Goal: Task Accomplishment & Management: Manage account settings

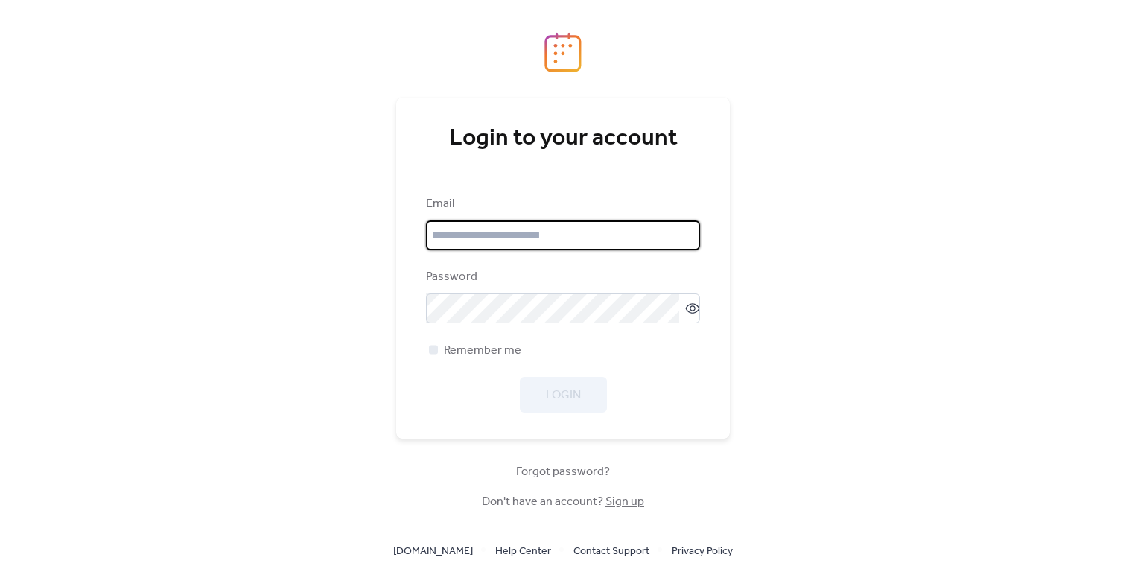
click at [539, 243] on input "email" at bounding box center [563, 235] width 274 height 30
click at [607, 236] on input "email" at bounding box center [563, 235] width 274 height 30
click at [550, 232] on input "email" at bounding box center [563, 235] width 274 height 30
click at [575, 238] on input "email" at bounding box center [563, 235] width 274 height 30
type input "**********"
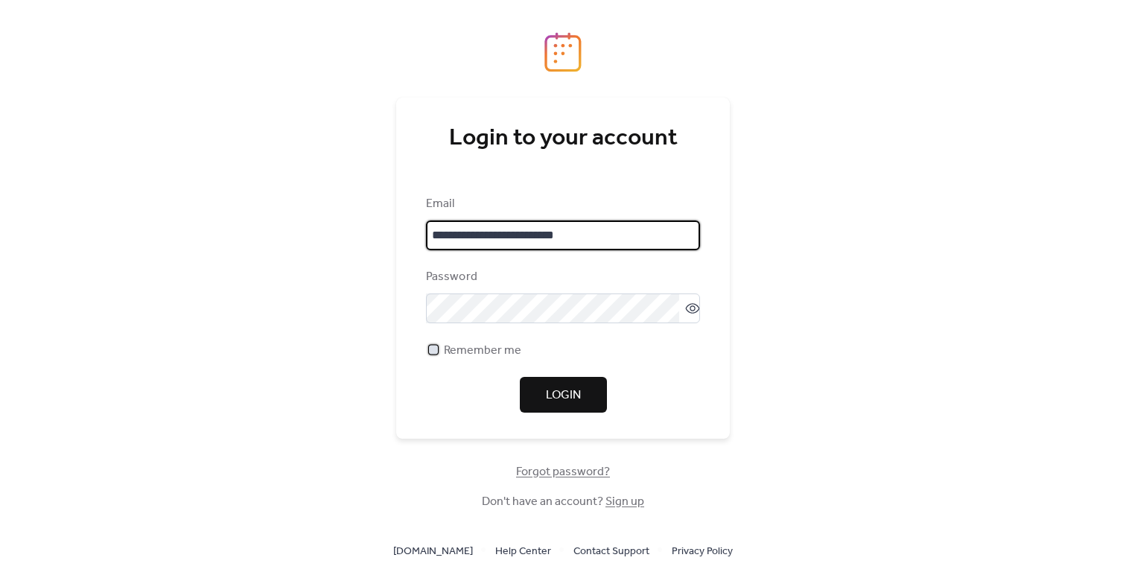
click at [493, 358] on span "Remember me" at bounding box center [482, 351] width 77 height 18
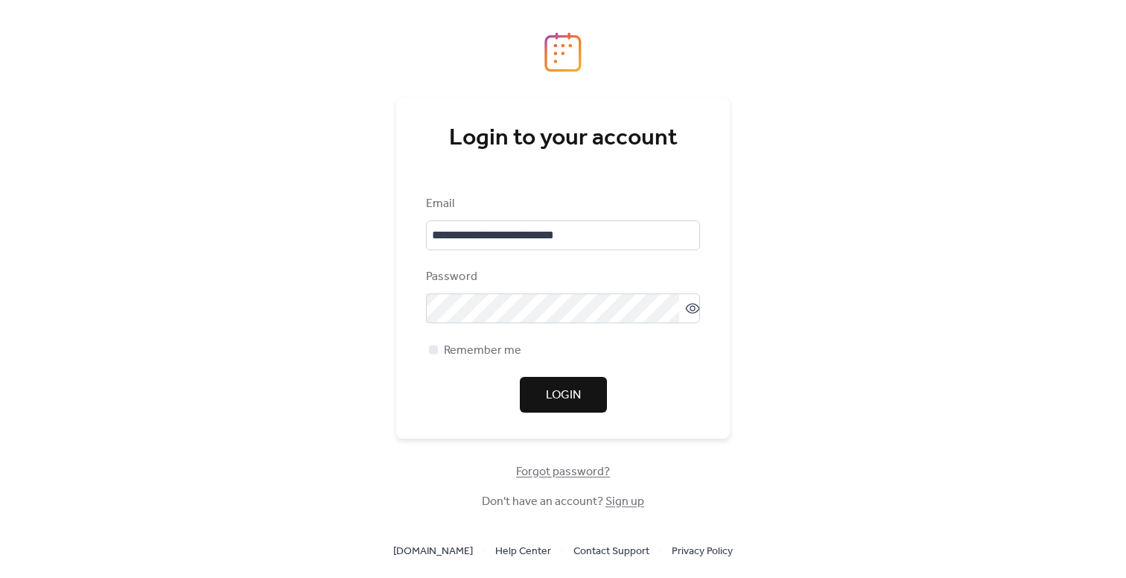
click at [564, 387] on span "Login" at bounding box center [563, 395] width 35 height 18
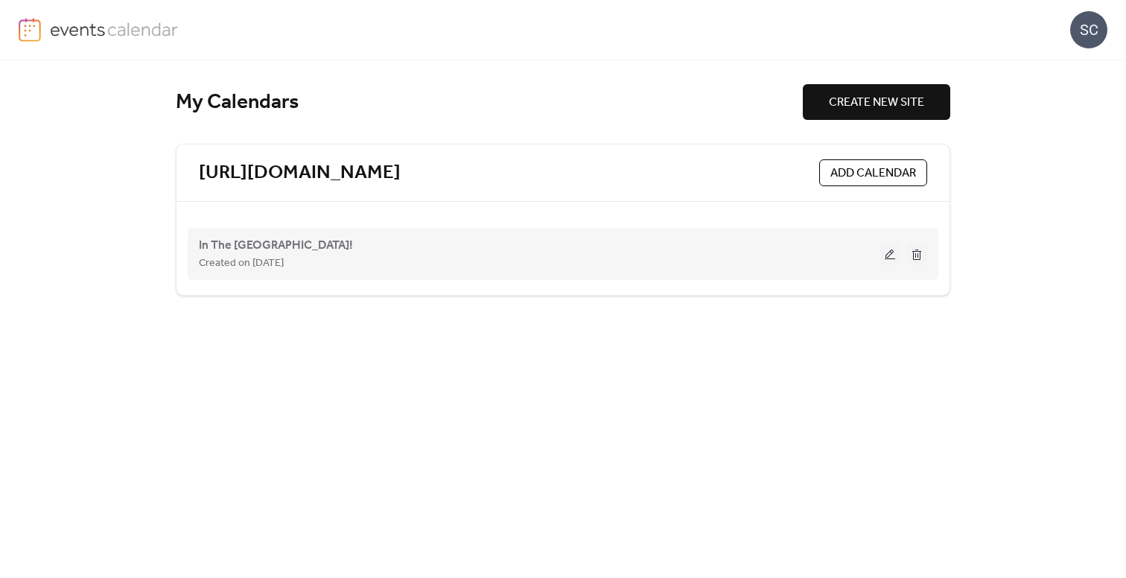
click at [360, 257] on div "Created on [DATE]" at bounding box center [539, 263] width 680 height 18
click at [284, 255] on span "Created on [DATE]" at bounding box center [241, 264] width 85 height 18
click at [307, 245] on span "In The [GEOGRAPHIC_DATA]!" at bounding box center [276, 246] width 154 height 18
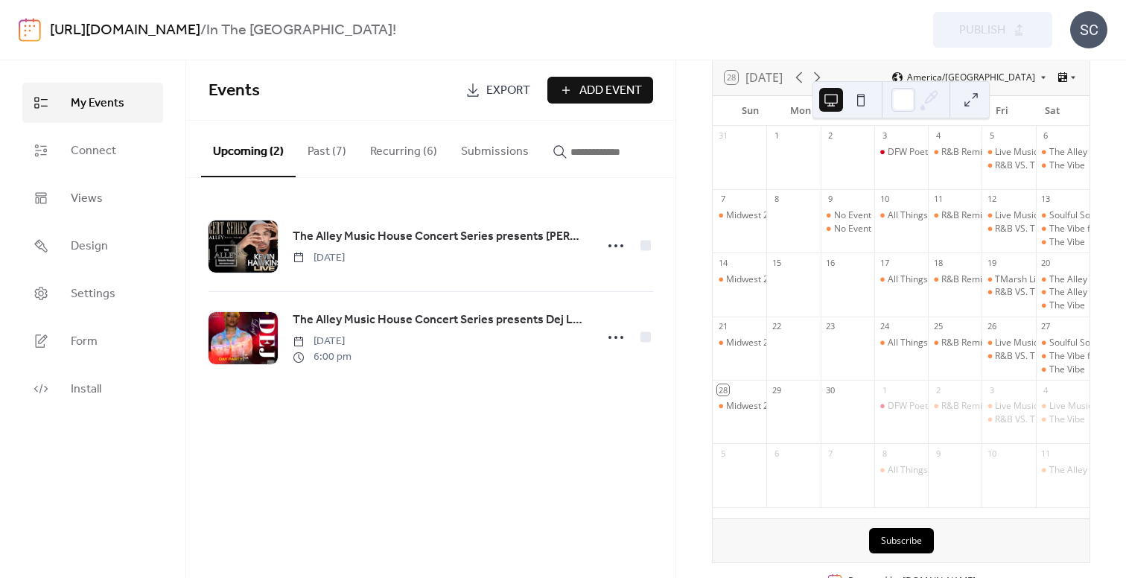
scroll to position [101, 0]
click at [433, 158] on button "Recurring (6)" at bounding box center [403, 148] width 91 height 55
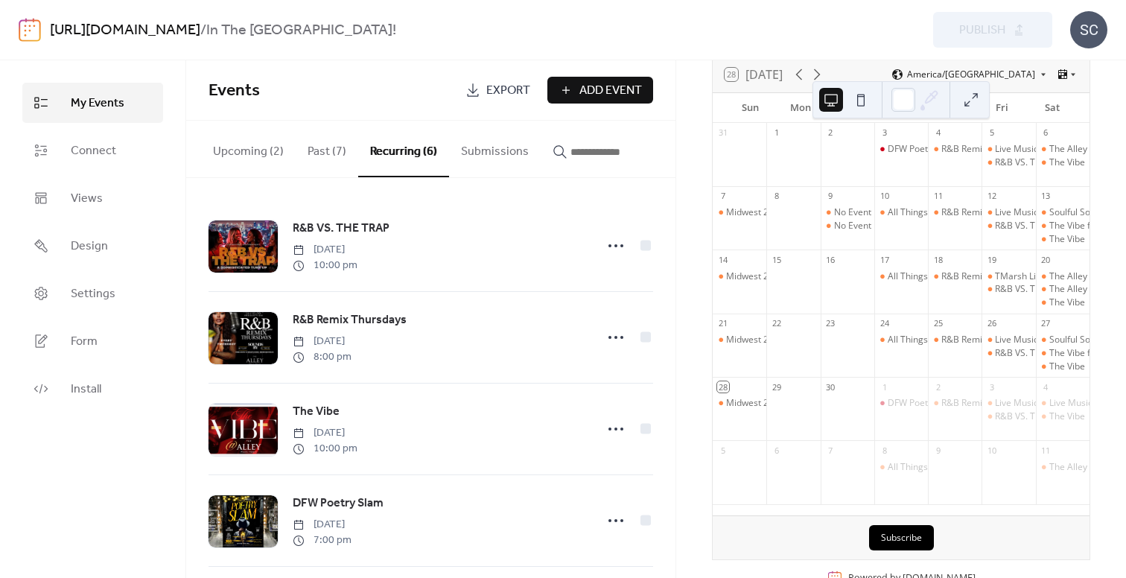
click at [335, 151] on button "Past (7)" at bounding box center [327, 148] width 63 height 55
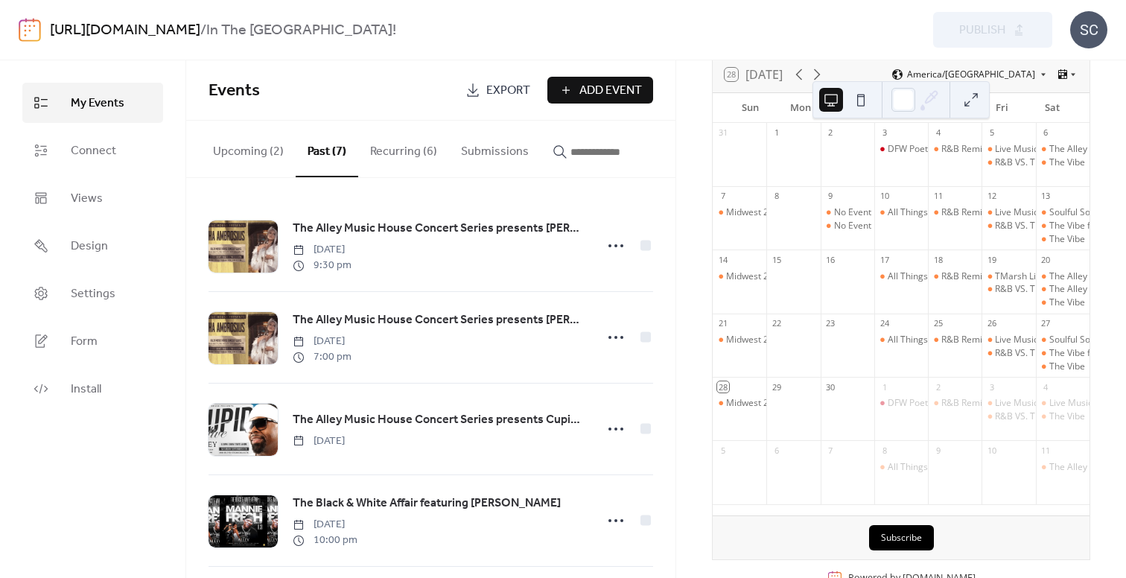
click at [430, 157] on button "Recurring (6)" at bounding box center [403, 148] width 91 height 55
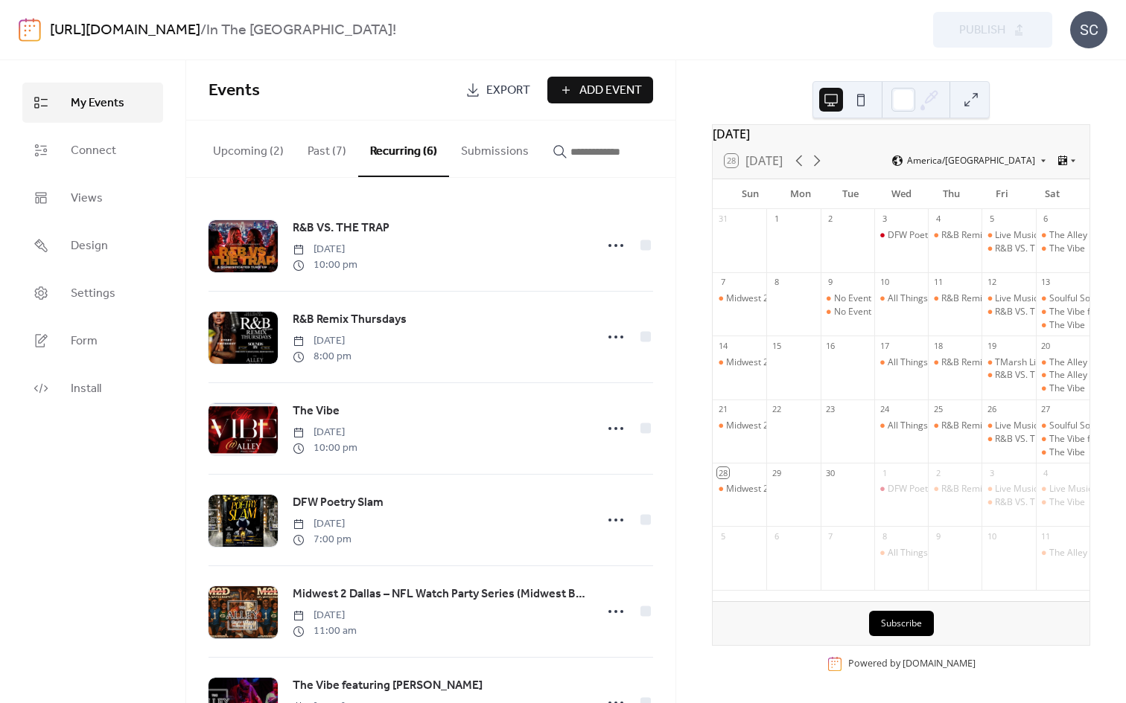
scroll to position [24, 0]
click at [820, 162] on icon at bounding box center [817, 161] width 7 height 11
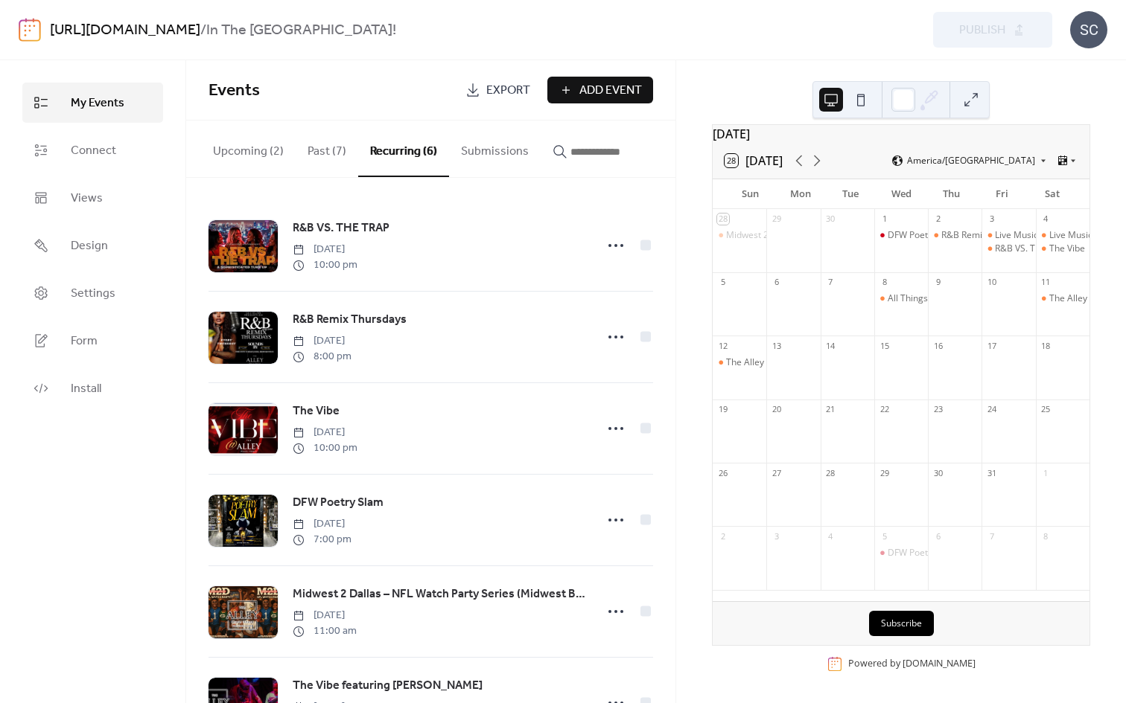
click at [251, 158] on button "Upcoming (2)" at bounding box center [248, 148] width 95 height 55
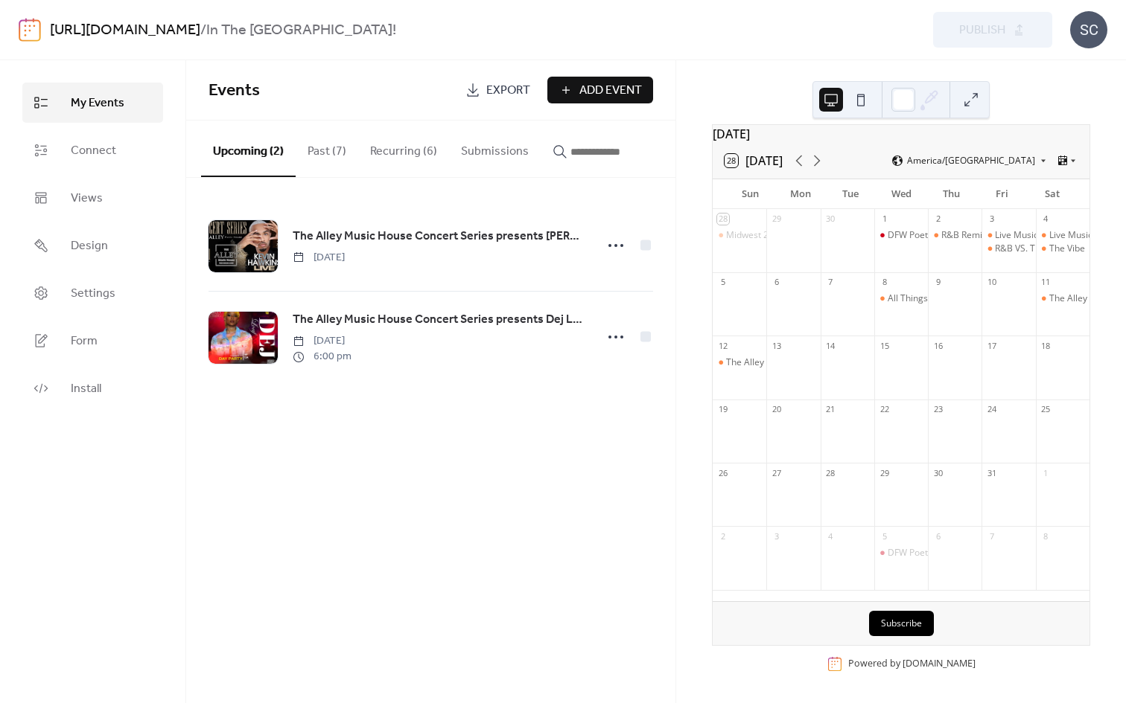
click at [336, 158] on button "Past (7)" at bounding box center [327, 148] width 63 height 55
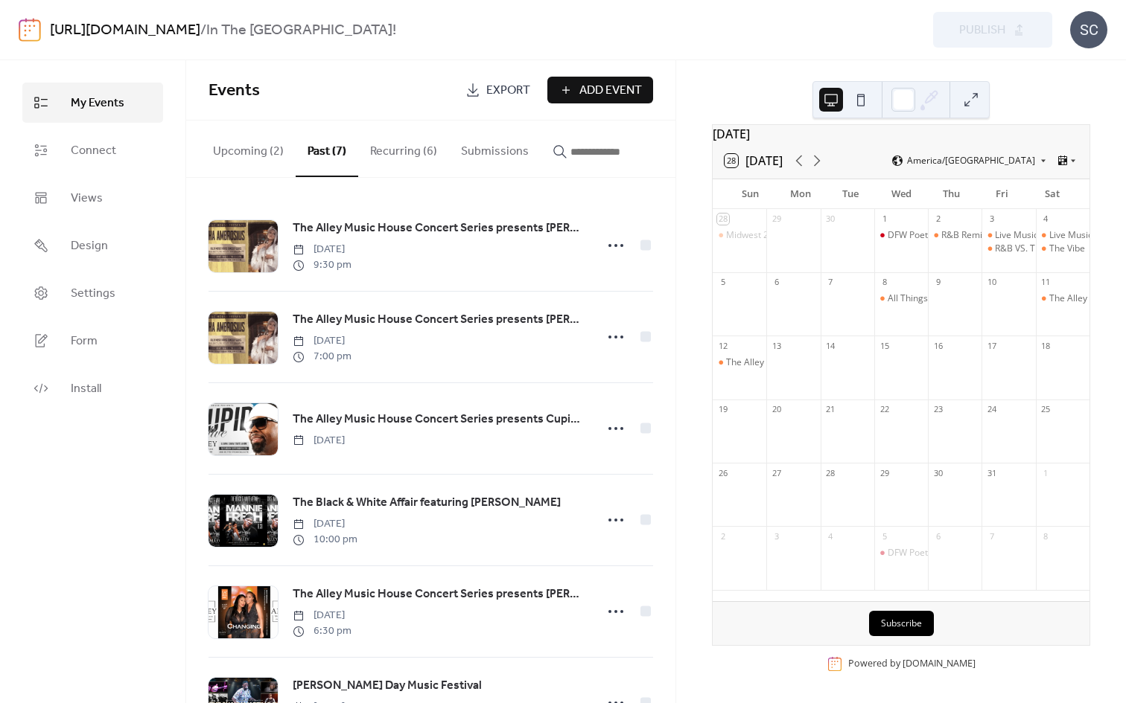
click at [407, 136] on button "Recurring (6)" at bounding box center [403, 148] width 91 height 55
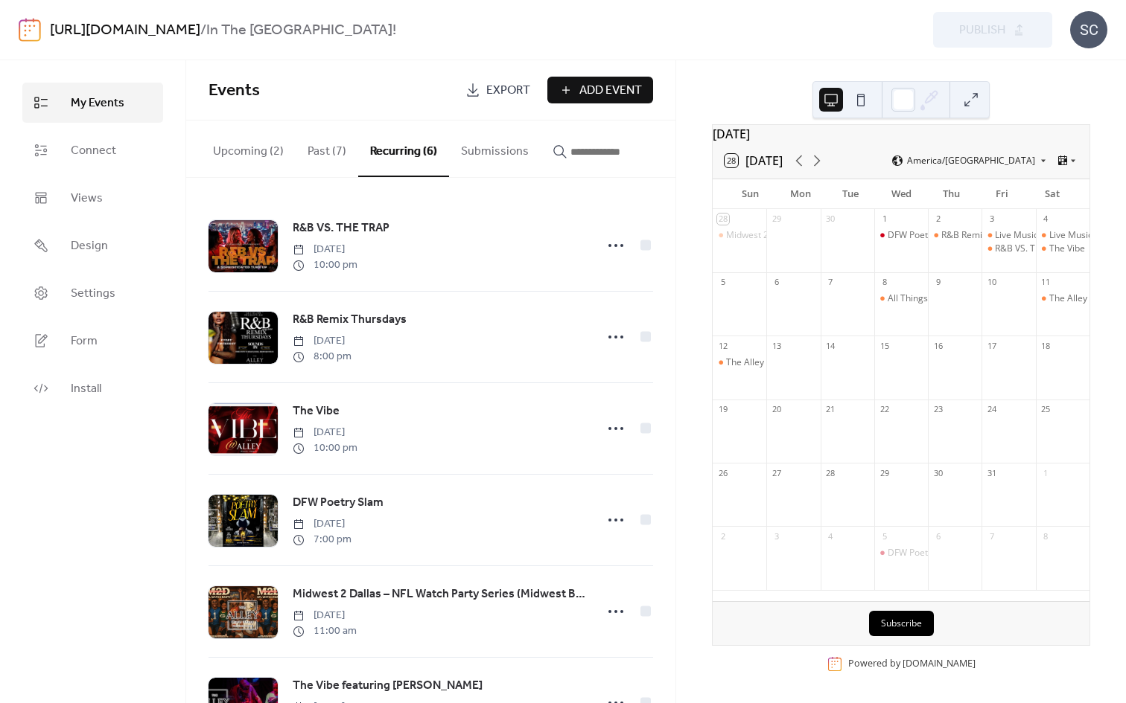
drag, startPoint x: 674, startPoint y: 247, endPoint x: 670, endPoint y: 325, distance: 77.5
click at [671, 325] on div "R&B VS. THE TRAP [DATE] 10:00 pm R&B Remix Thursdays [DATE] 8:00 pm The Vibe [D…" at bounding box center [430, 441] width 489 height 526
click at [331, 159] on button "Past (7)" at bounding box center [327, 148] width 63 height 55
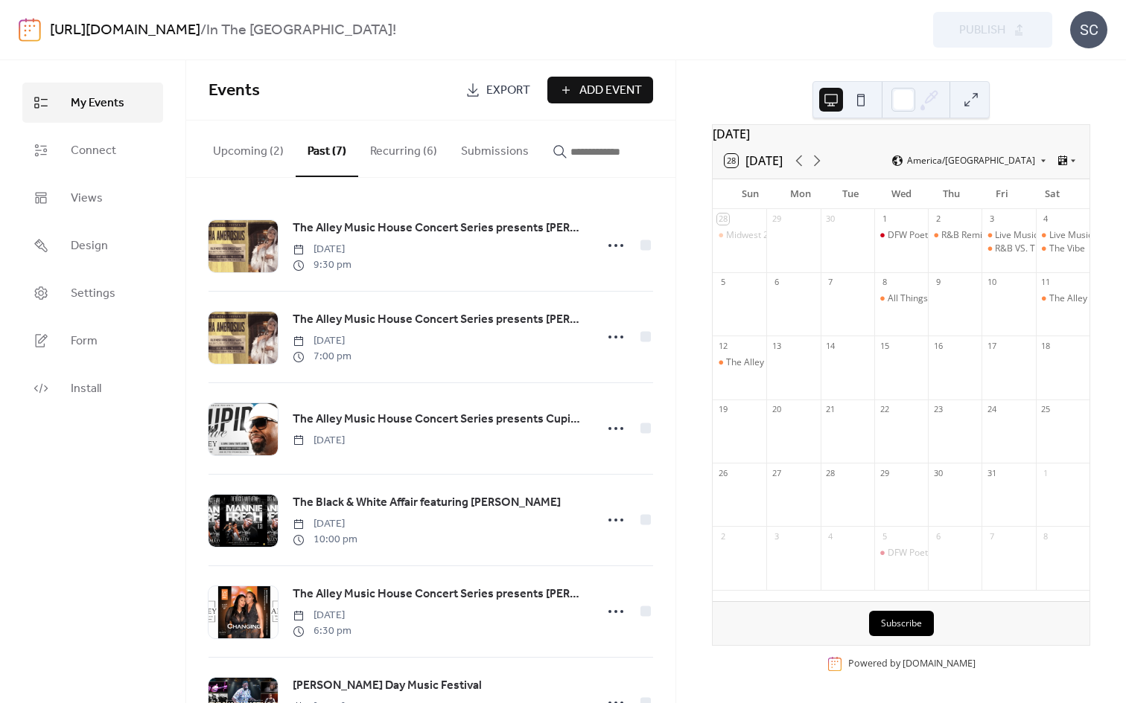
click at [252, 153] on button "Upcoming (2)" at bounding box center [248, 148] width 95 height 55
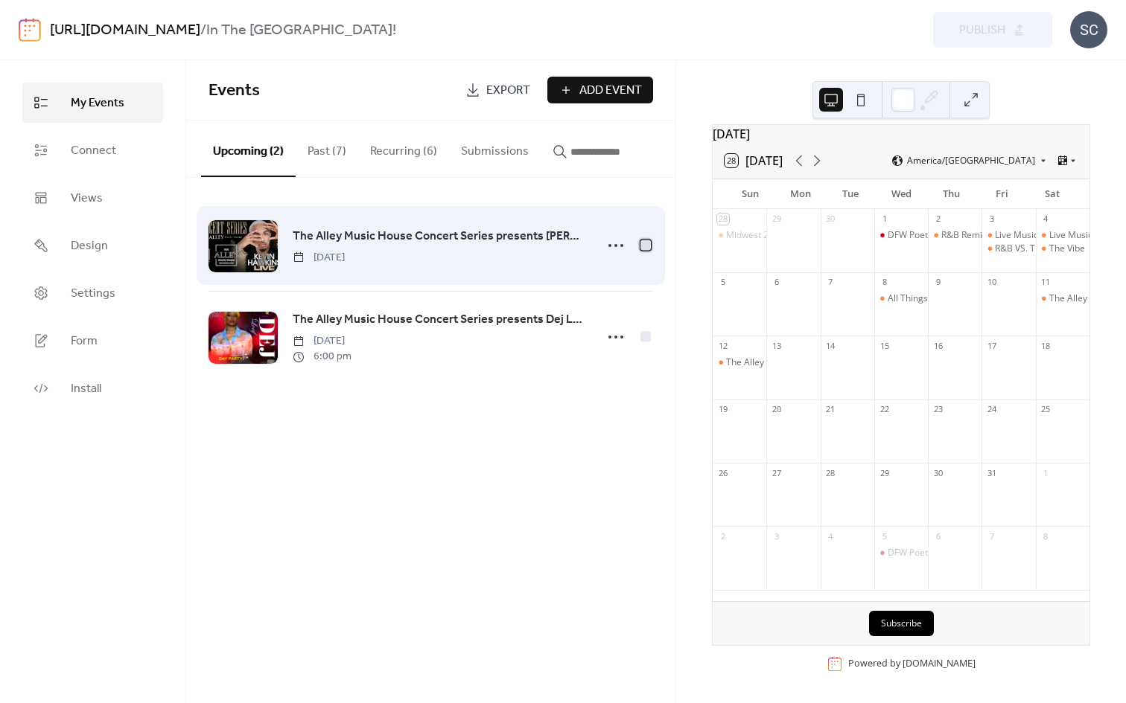
click at [651, 252] on div at bounding box center [645, 244] width 15 height 15
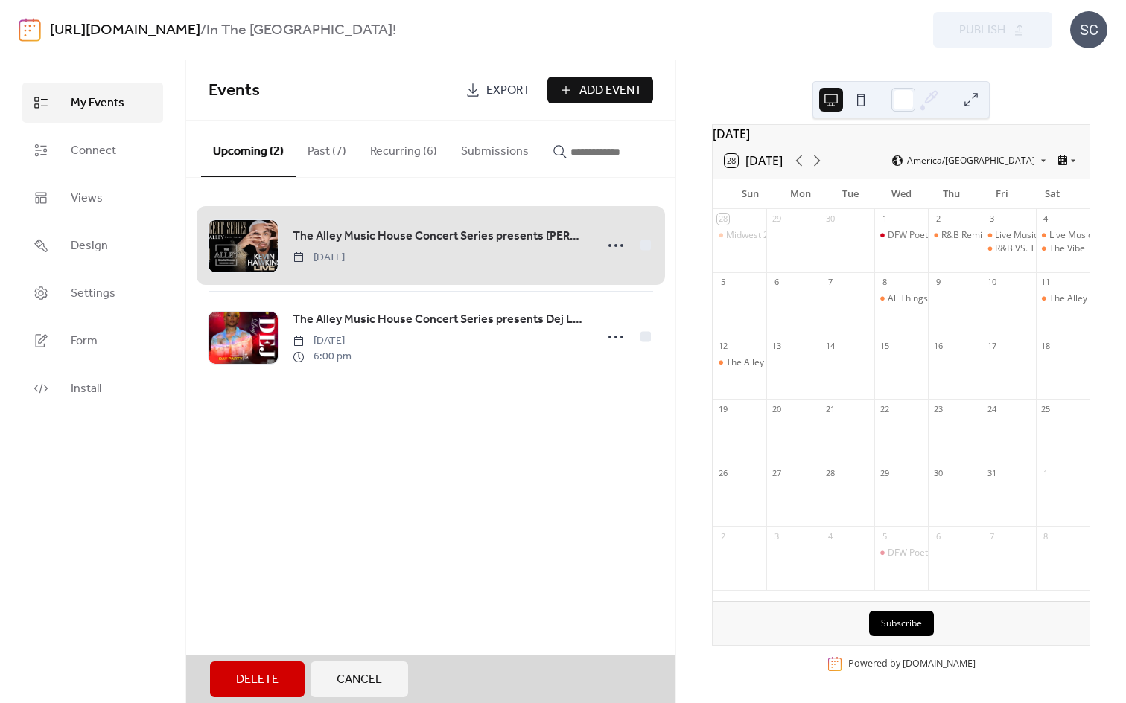
click at [383, 577] on button "Cancel" at bounding box center [359, 680] width 98 height 36
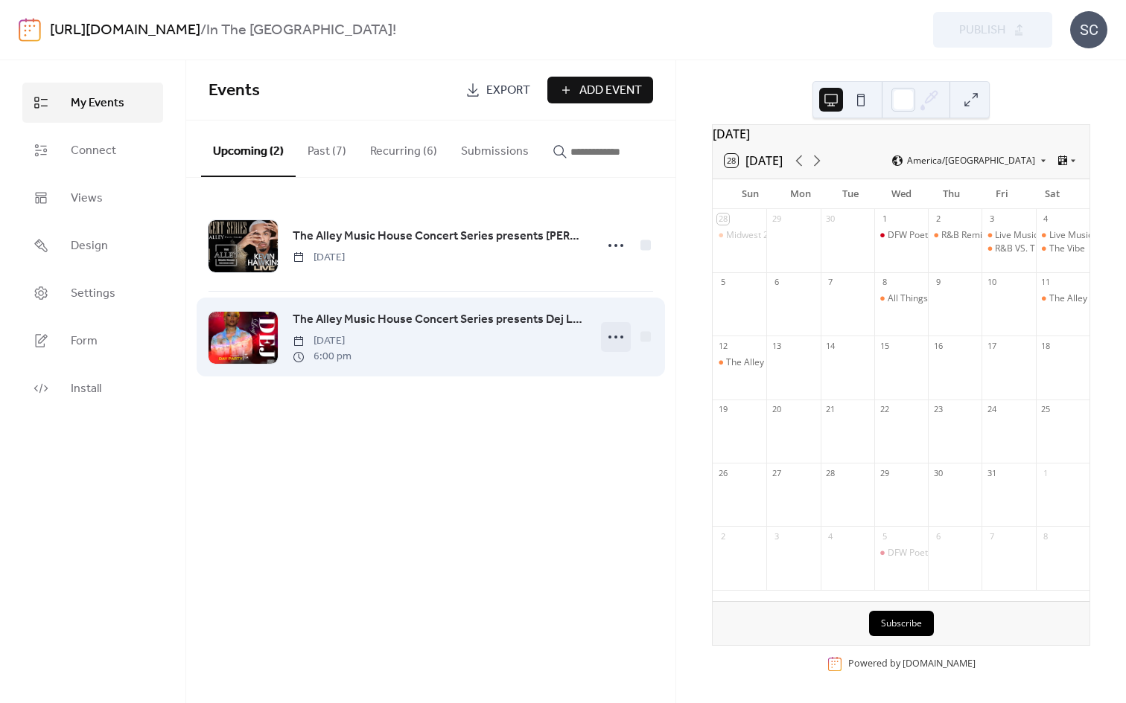
click at [620, 340] on icon at bounding box center [616, 337] width 24 height 24
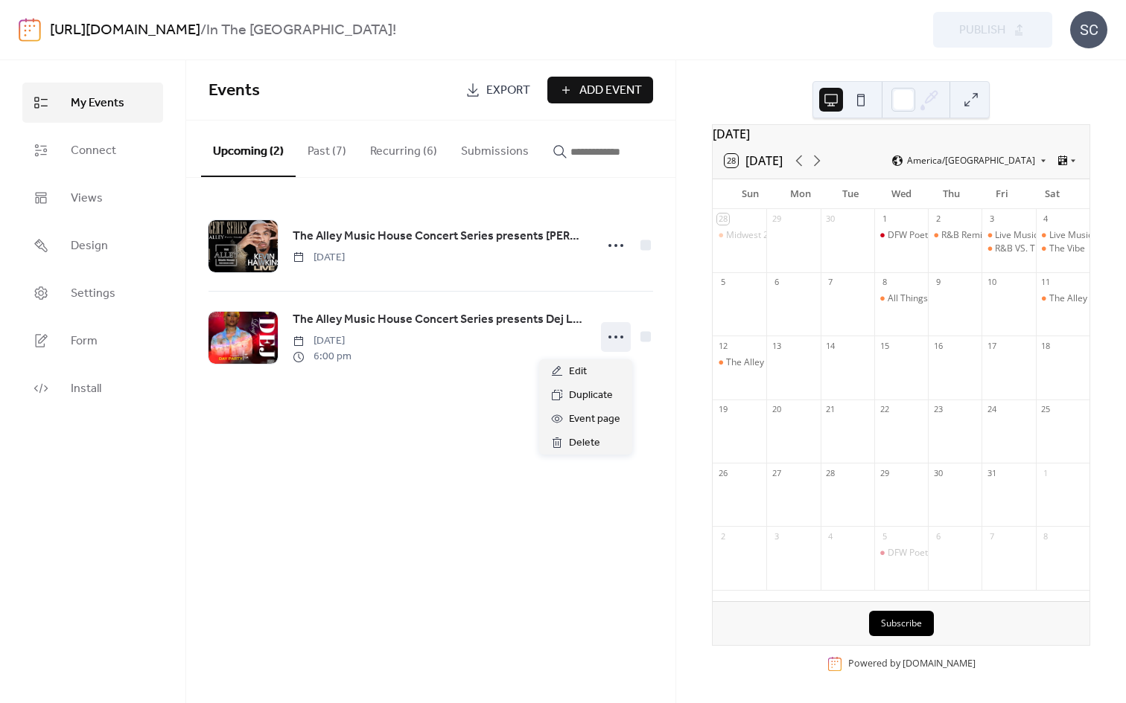
click at [493, 476] on div "Events Export Add Event Upcoming (2) Past (7) Recurring (6) Submissions The All…" at bounding box center [430, 381] width 489 height 643
click at [344, 169] on button "Past (7)" at bounding box center [327, 148] width 63 height 55
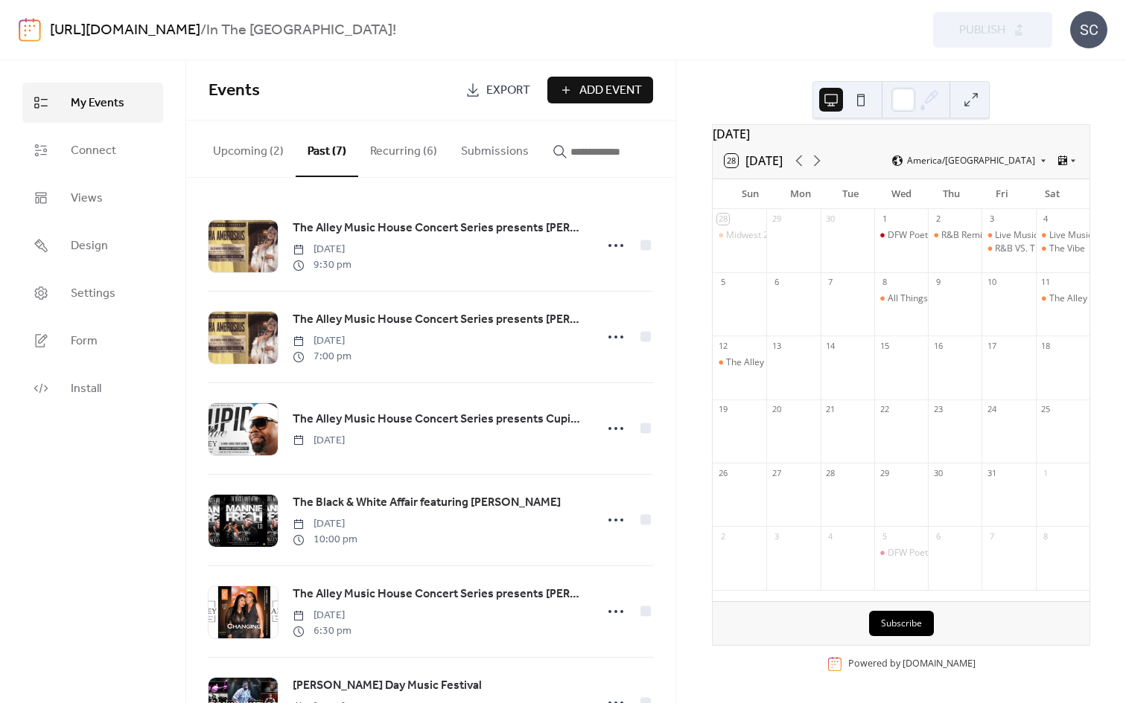
click at [570, 158] on input "button" at bounding box center [614, 152] width 89 height 18
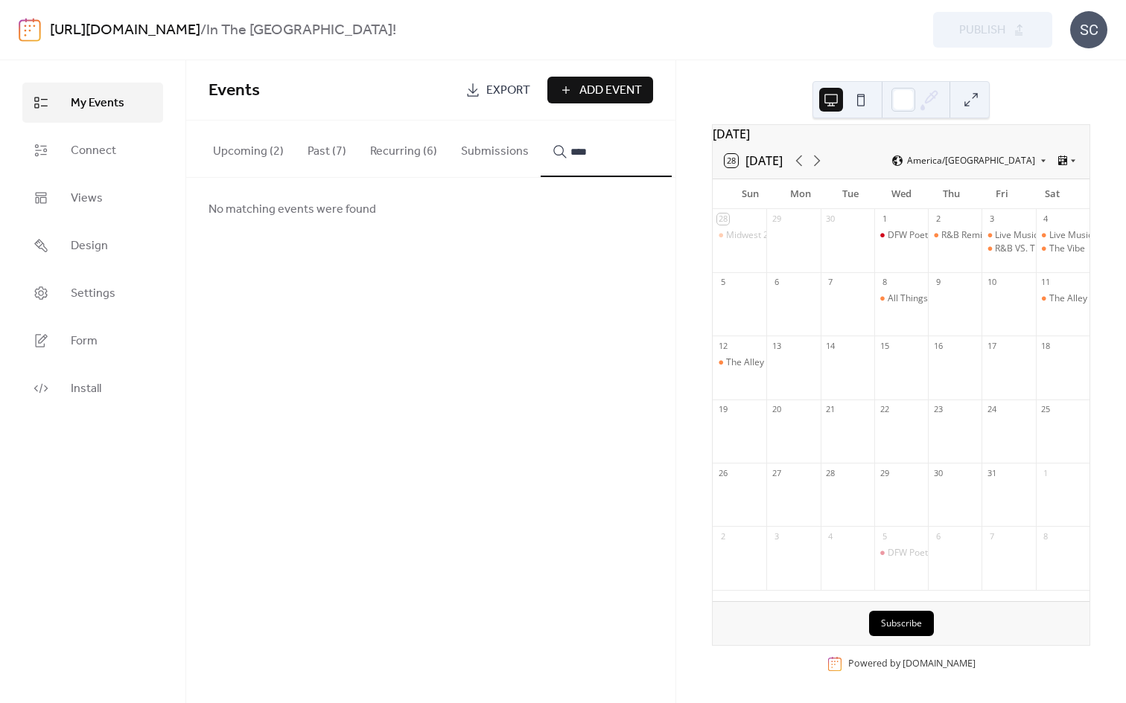
click at [540, 121] on button "***" at bounding box center [605, 149] width 131 height 57
type input "*"
click at [646, 48] on div "[URL][DOMAIN_NAME] / In The Alley Music House! Preview Publish SC" at bounding box center [563, 30] width 1088 height 60
click at [262, 147] on button "Upcoming (2)" at bounding box center [248, 148] width 95 height 55
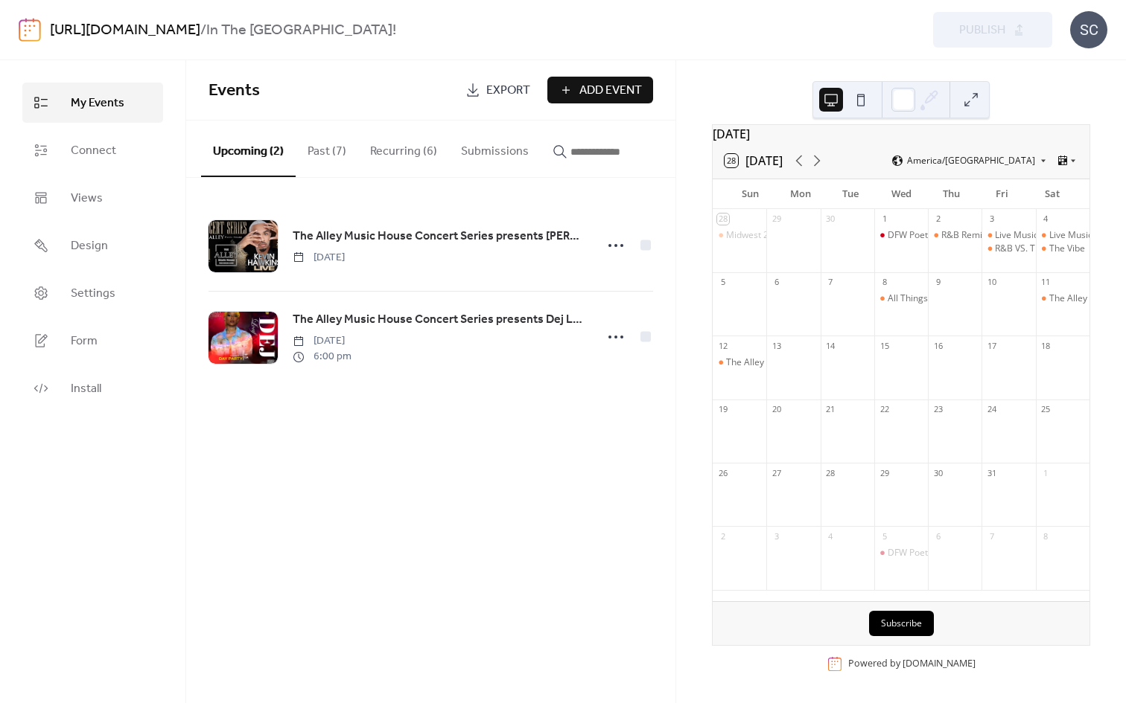
click at [327, 155] on button "Past (7)" at bounding box center [327, 148] width 63 height 55
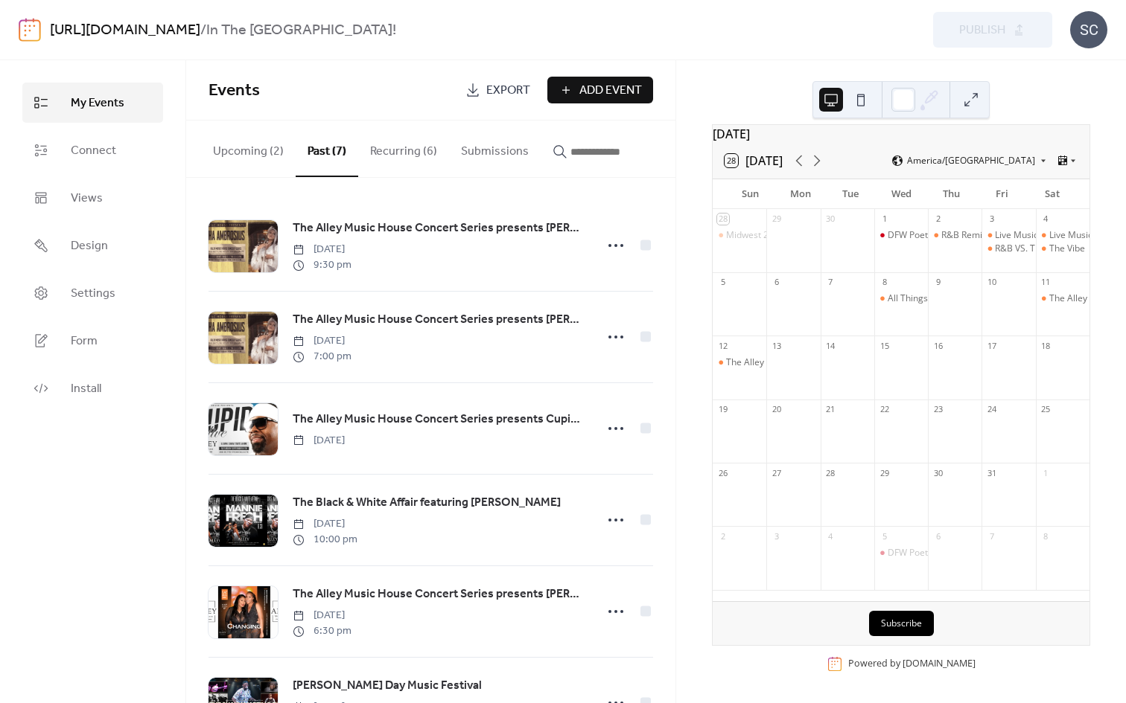
click at [241, 155] on button "Upcoming (2)" at bounding box center [248, 148] width 95 height 55
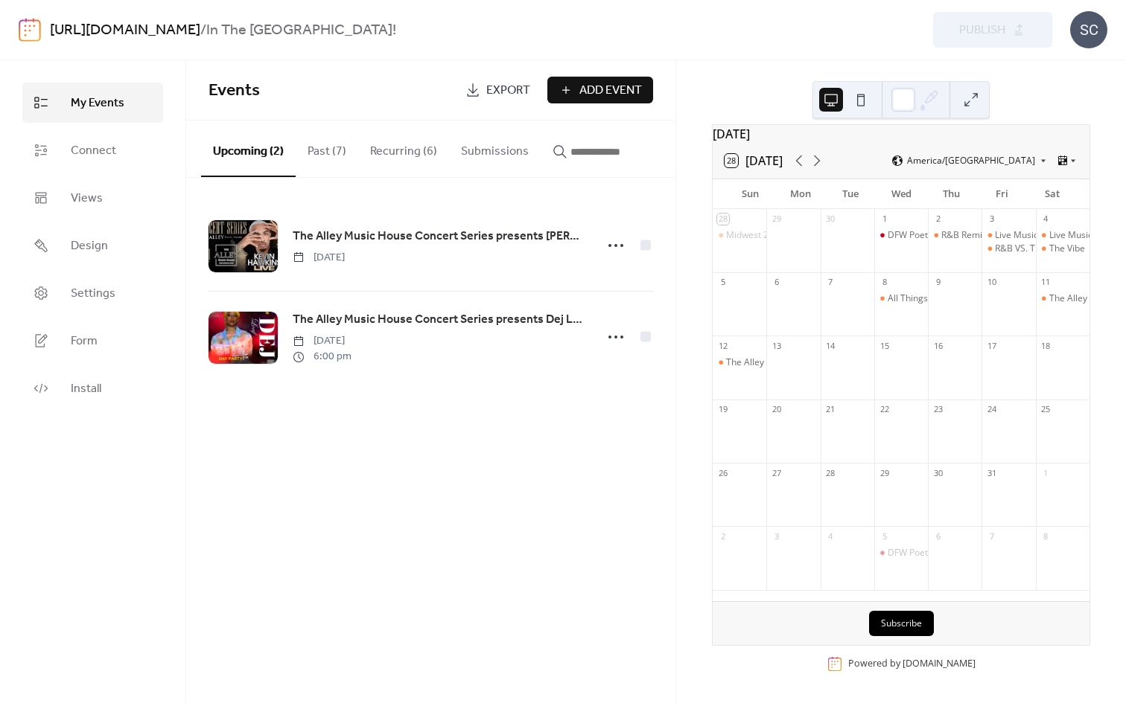
click at [335, 162] on button "Past (7)" at bounding box center [327, 148] width 63 height 55
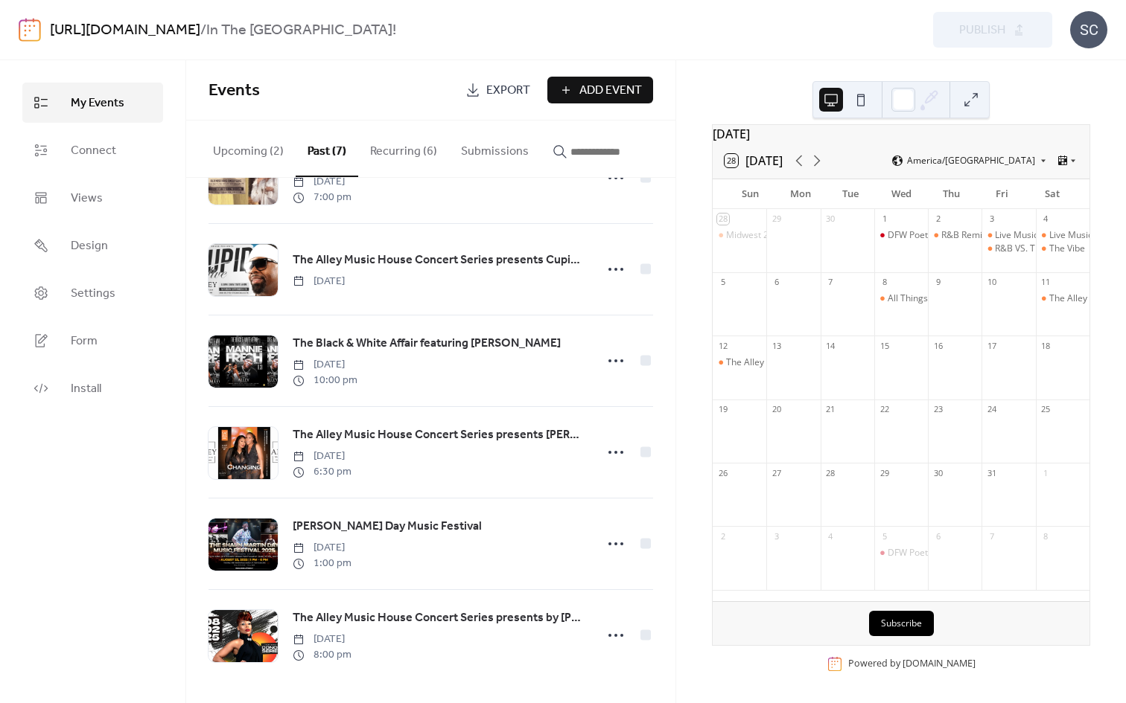
scroll to position [166, 0]
click at [413, 147] on button "Recurring (6)" at bounding box center [403, 148] width 91 height 55
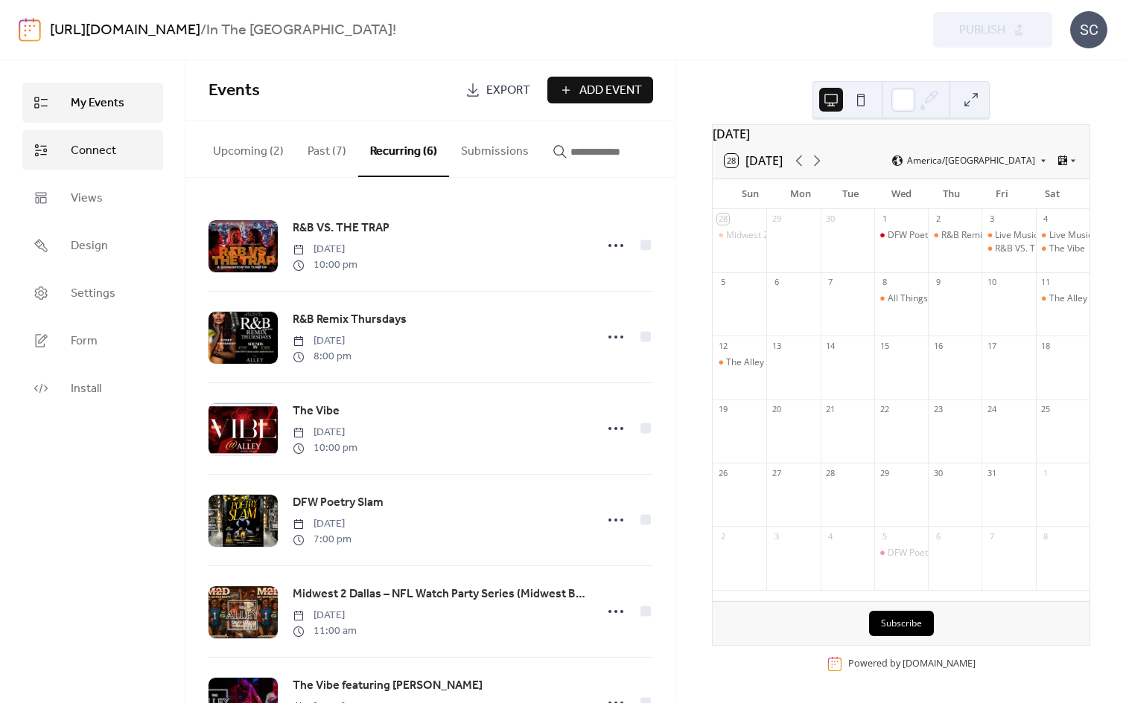
click at [113, 142] on span "Connect" at bounding box center [93, 151] width 45 height 18
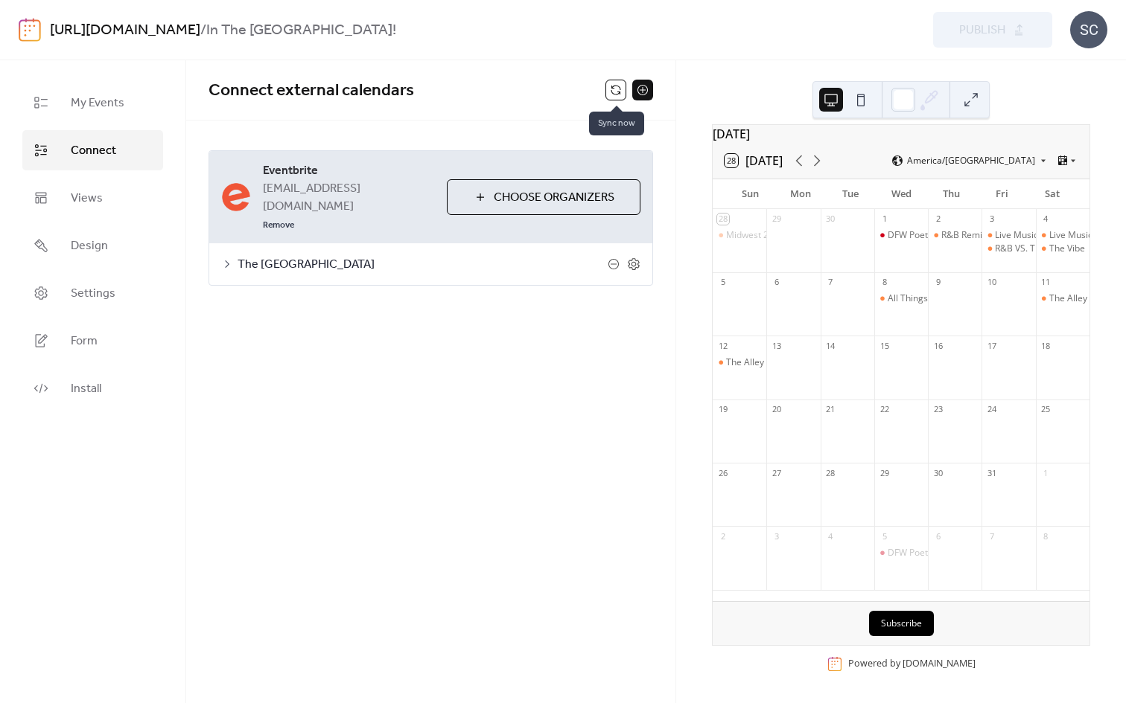
click at [618, 89] on button at bounding box center [615, 90] width 21 height 21
click at [611, 91] on button at bounding box center [615, 90] width 21 height 21
click at [108, 112] on span "My Events" at bounding box center [98, 104] width 54 height 18
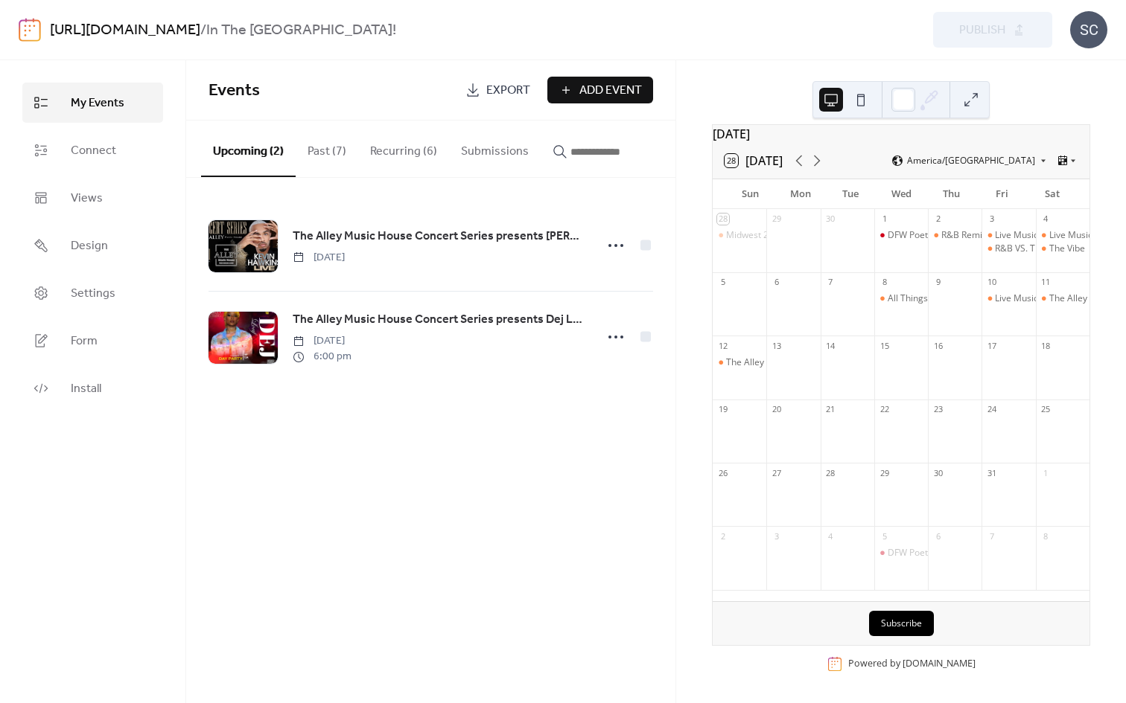
click at [392, 155] on button "Recurring (6)" at bounding box center [403, 148] width 91 height 55
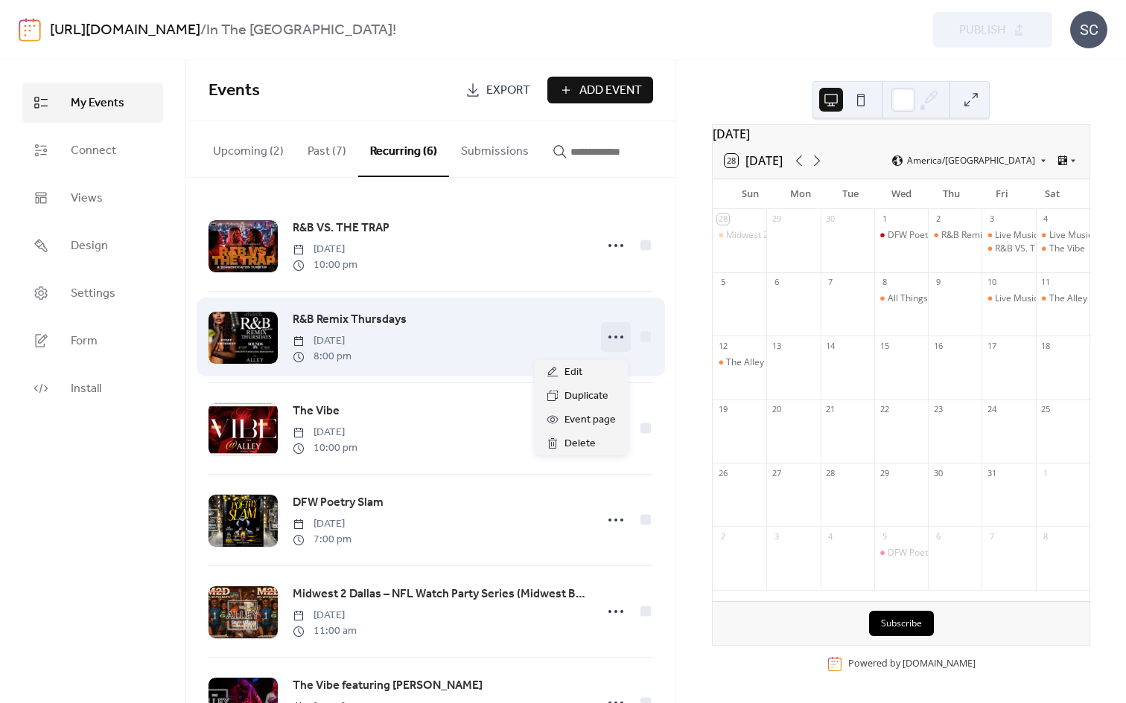
click at [615, 344] on icon at bounding box center [616, 337] width 24 height 24
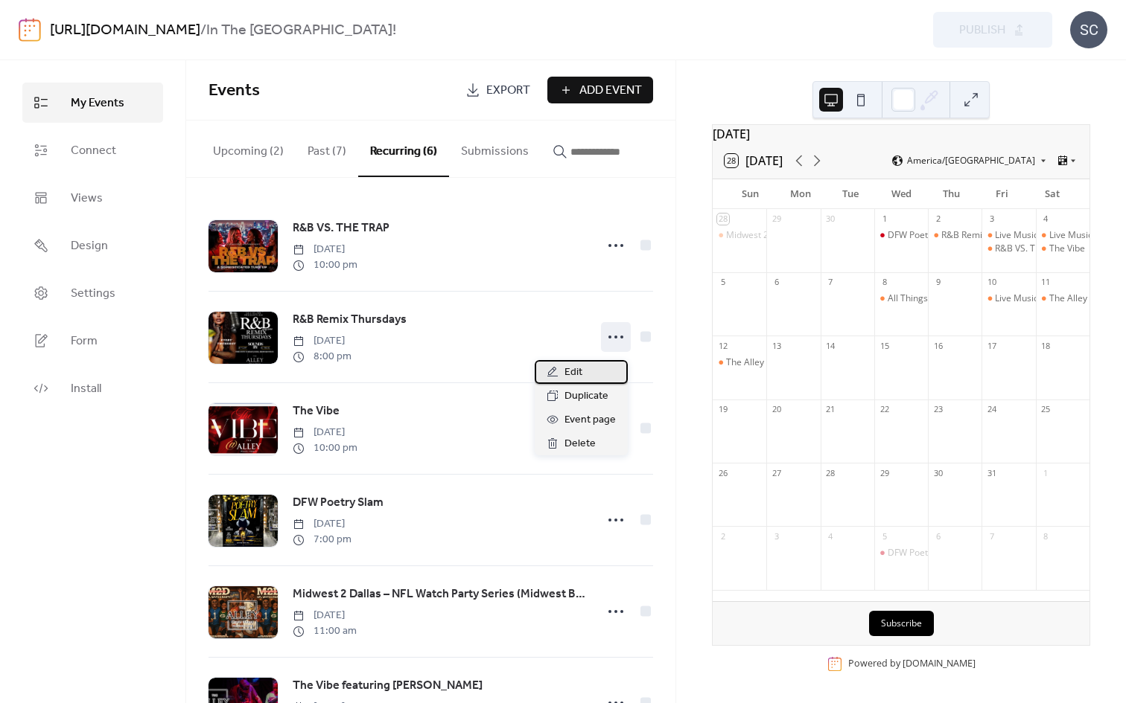
click at [596, 375] on div "Edit" at bounding box center [580, 372] width 93 height 24
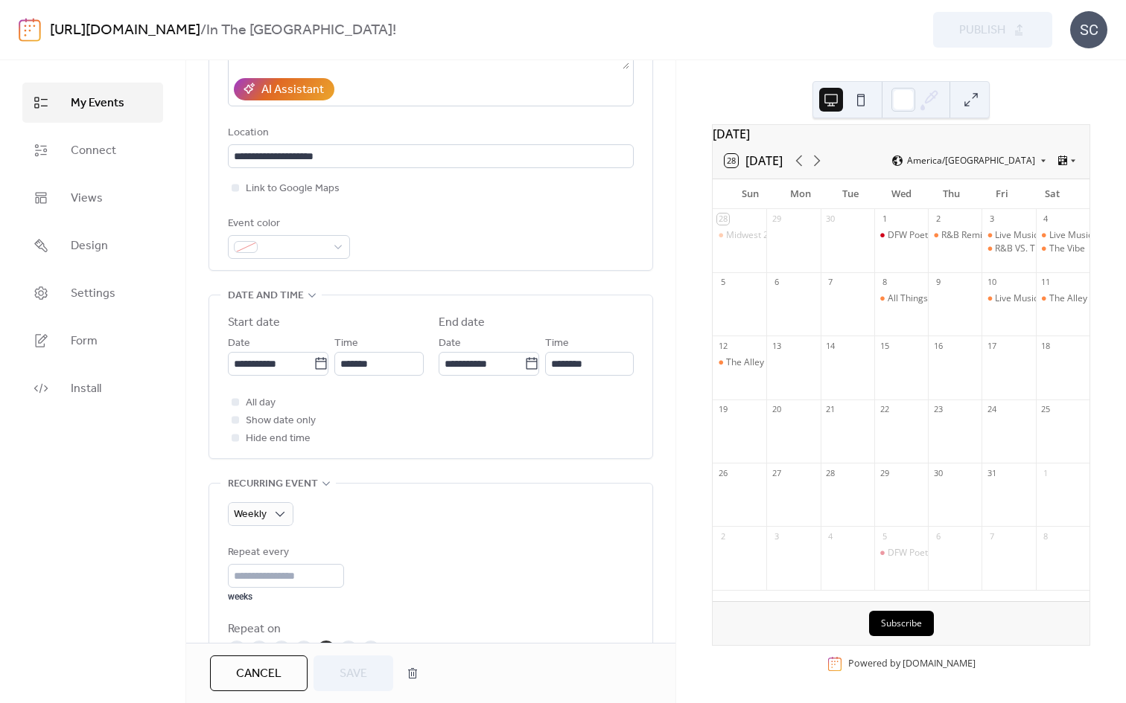
scroll to position [278, 0]
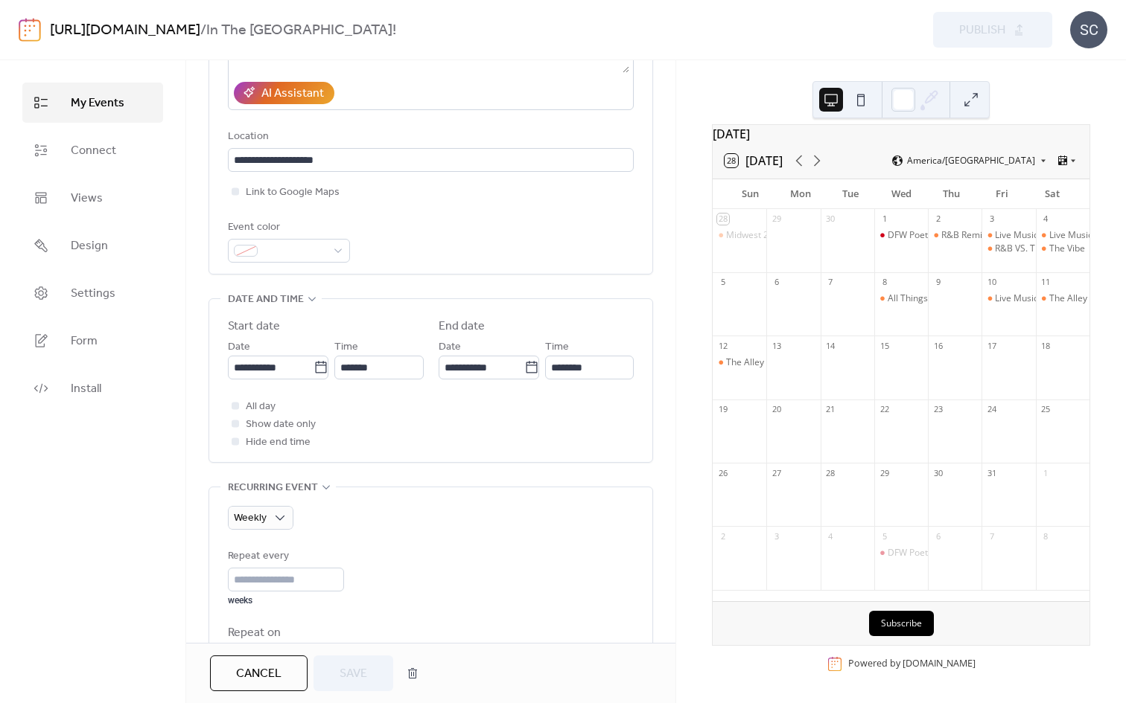
drag, startPoint x: 670, startPoint y: 254, endPoint x: 671, endPoint y: 275, distance: 20.9
click at [671, 275] on div "**********" at bounding box center [430, 351] width 489 height 583
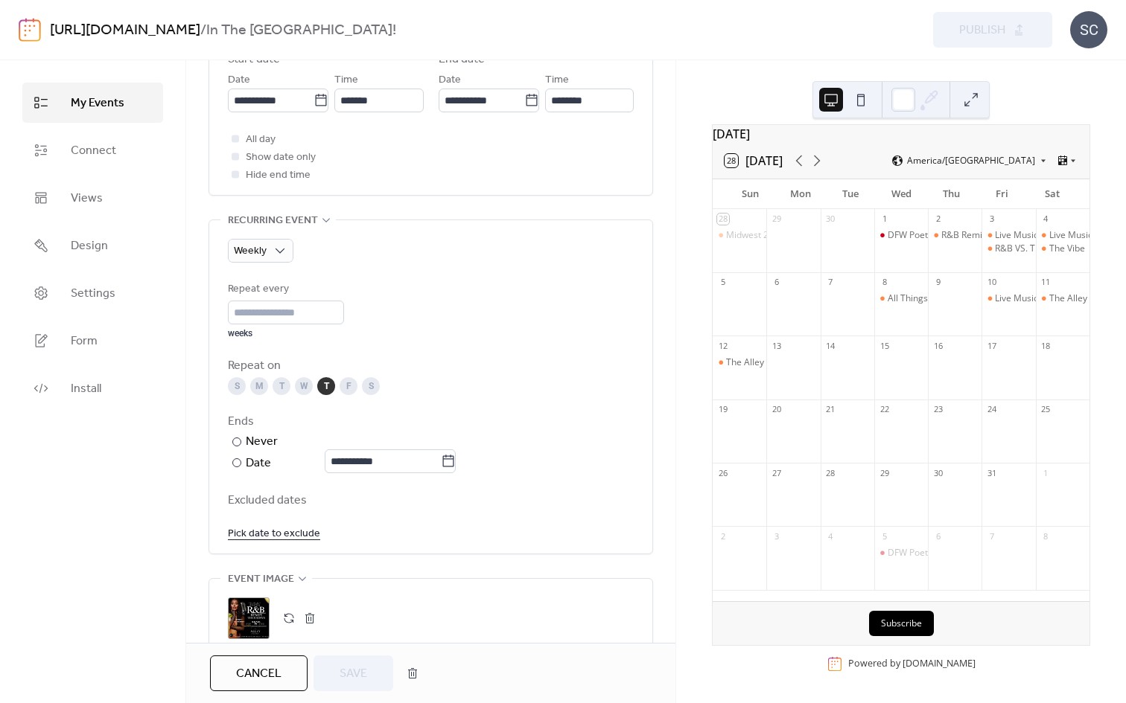
scroll to position [553, 0]
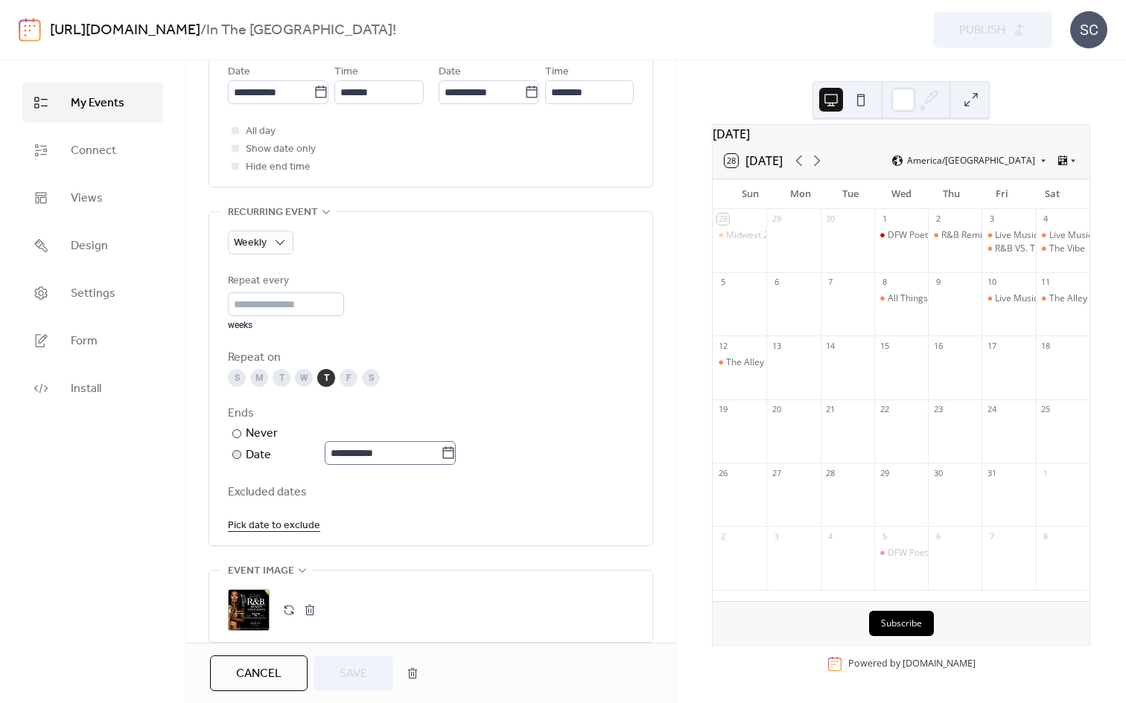
click at [453, 456] on icon at bounding box center [448, 453] width 15 height 15
click at [441, 456] on input "**********" at bounding box center [383, 453] width 116 height 24
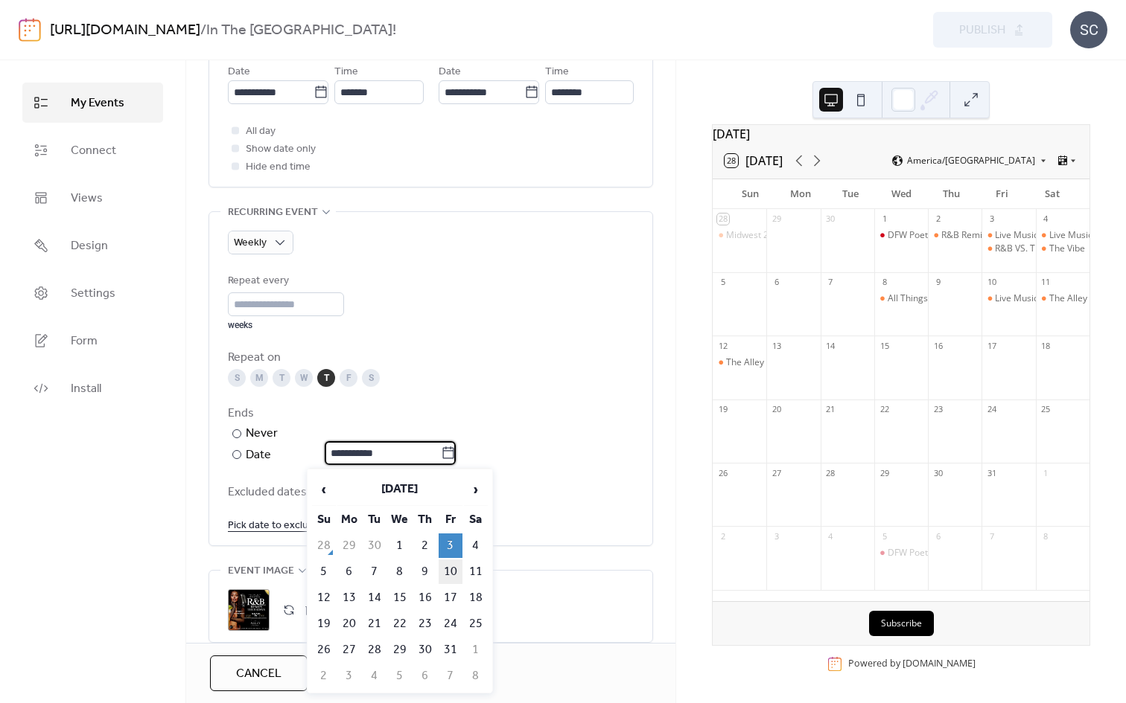
click at [449, 568] on td "10" at bounding box center [450, 572] width 24 height 25
type input "**********"
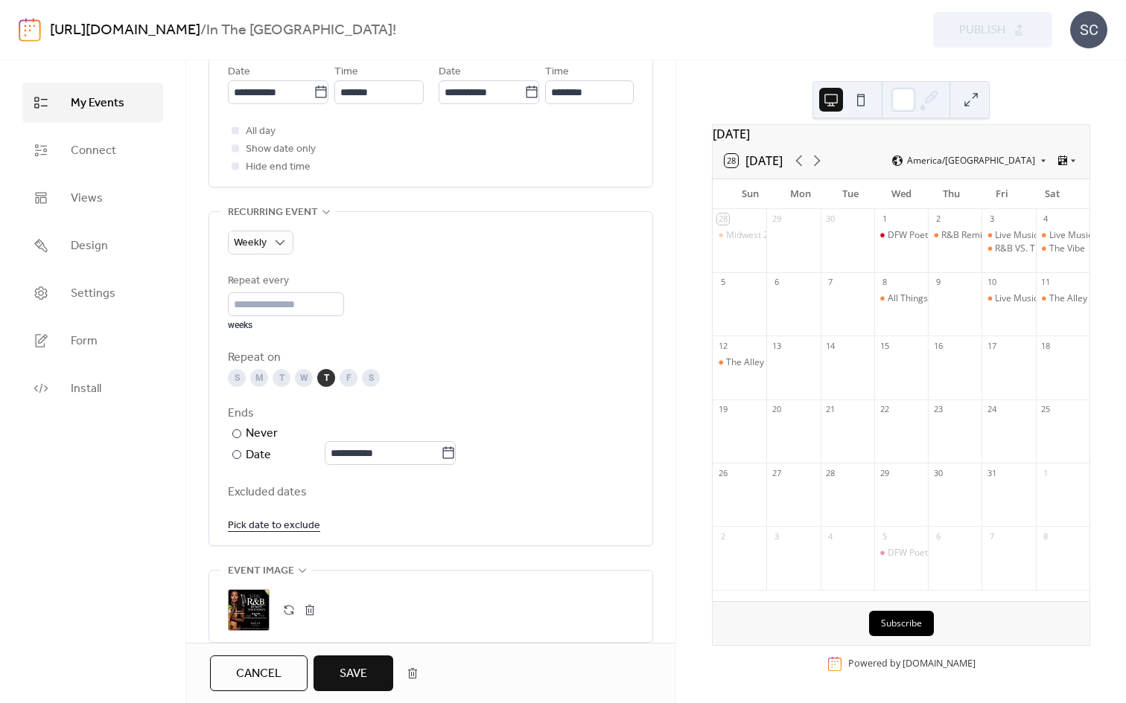
click at [351, 577] on span "Save" at bounding box center [353, 675] width 28 height 18
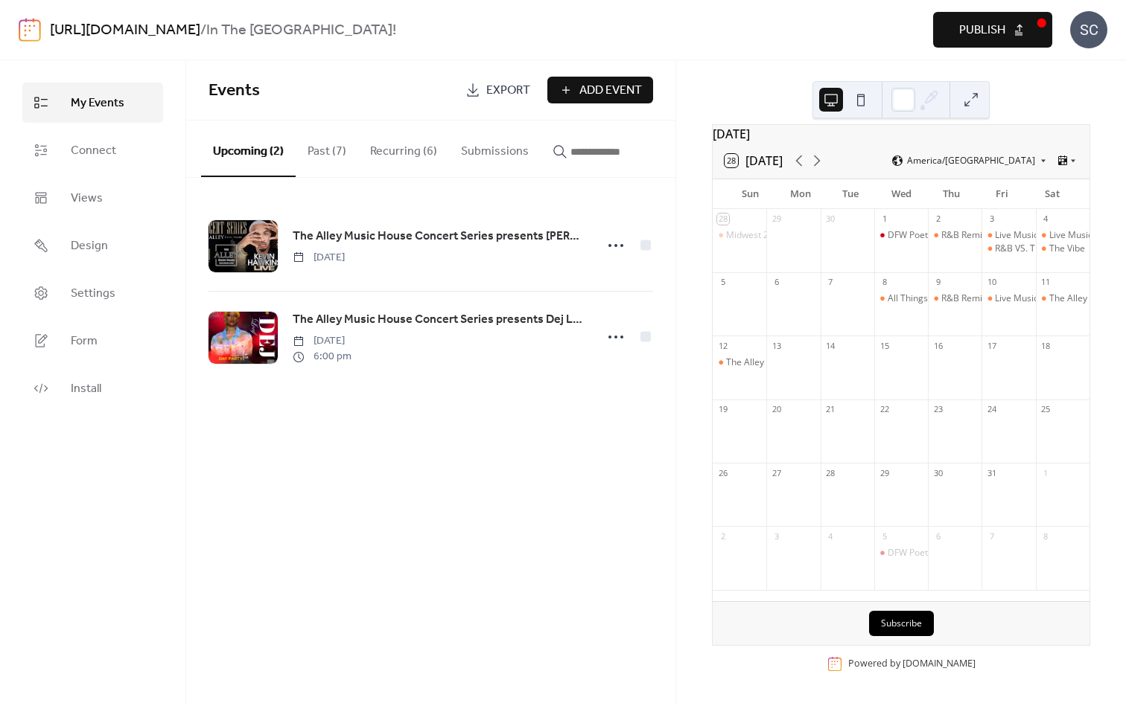
click at [393, 155] on button "Recurring (6)" at bounding box center [403, 148] width 91 height 55
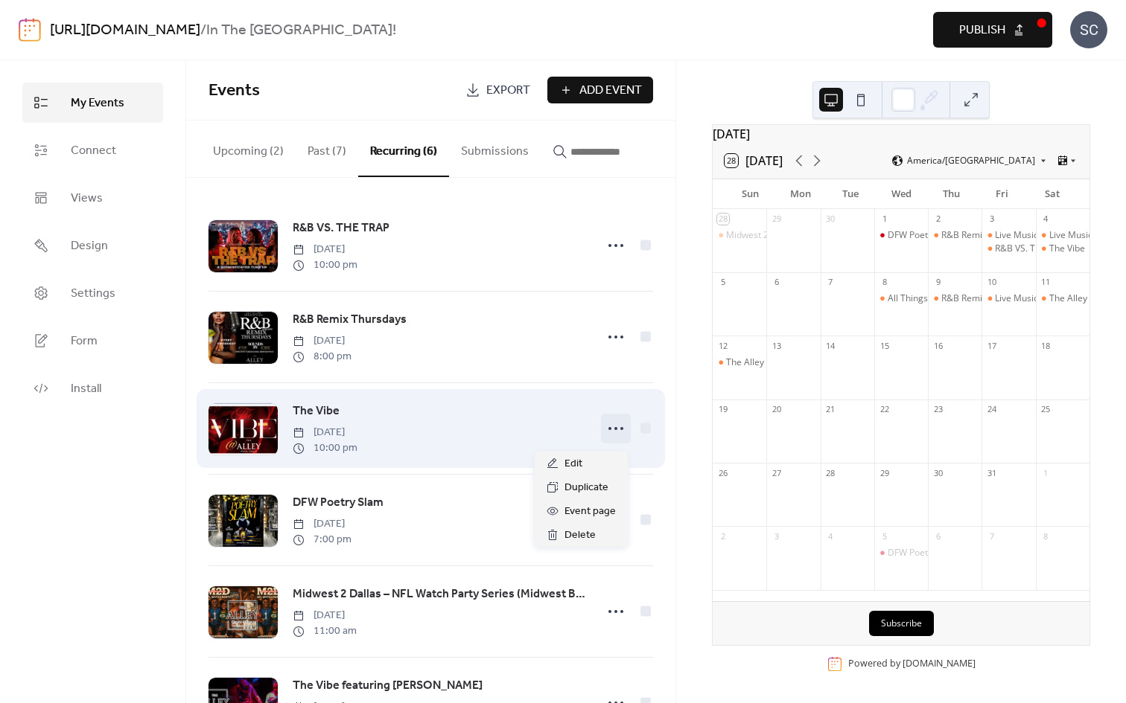
click at [611, 435] on icon at bounding box center [616, 429] width 24 height 24
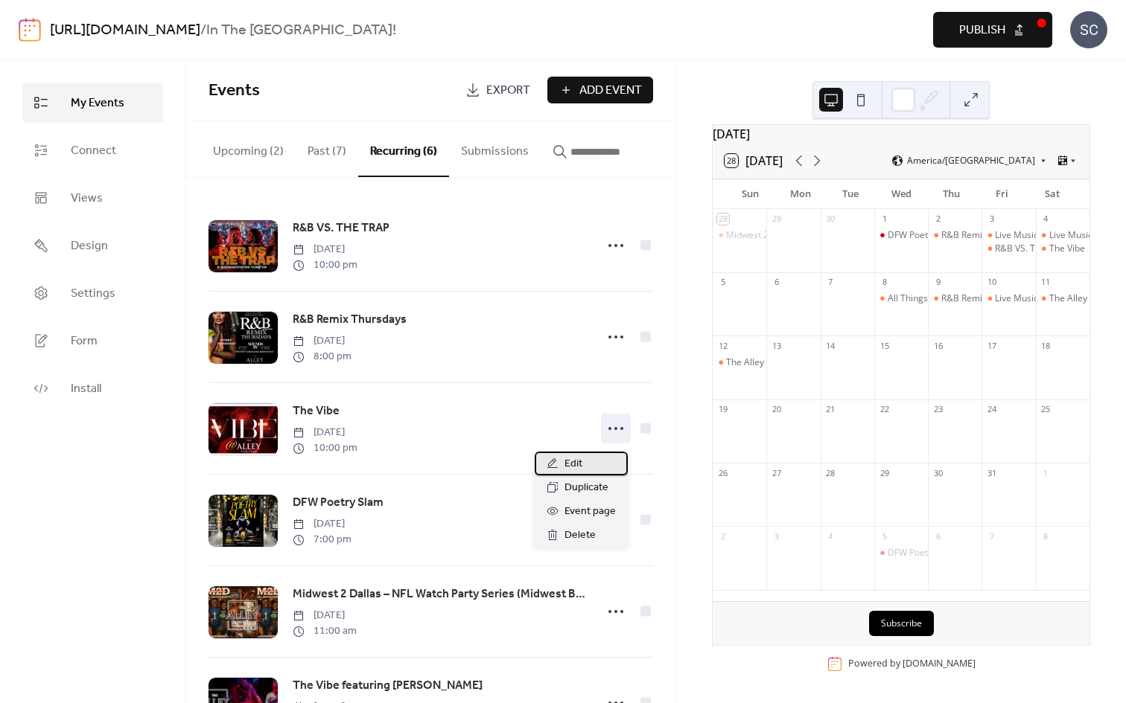
click at [594, 467] on div "Edit" at bounding box center [580, 464] width 93 height 24
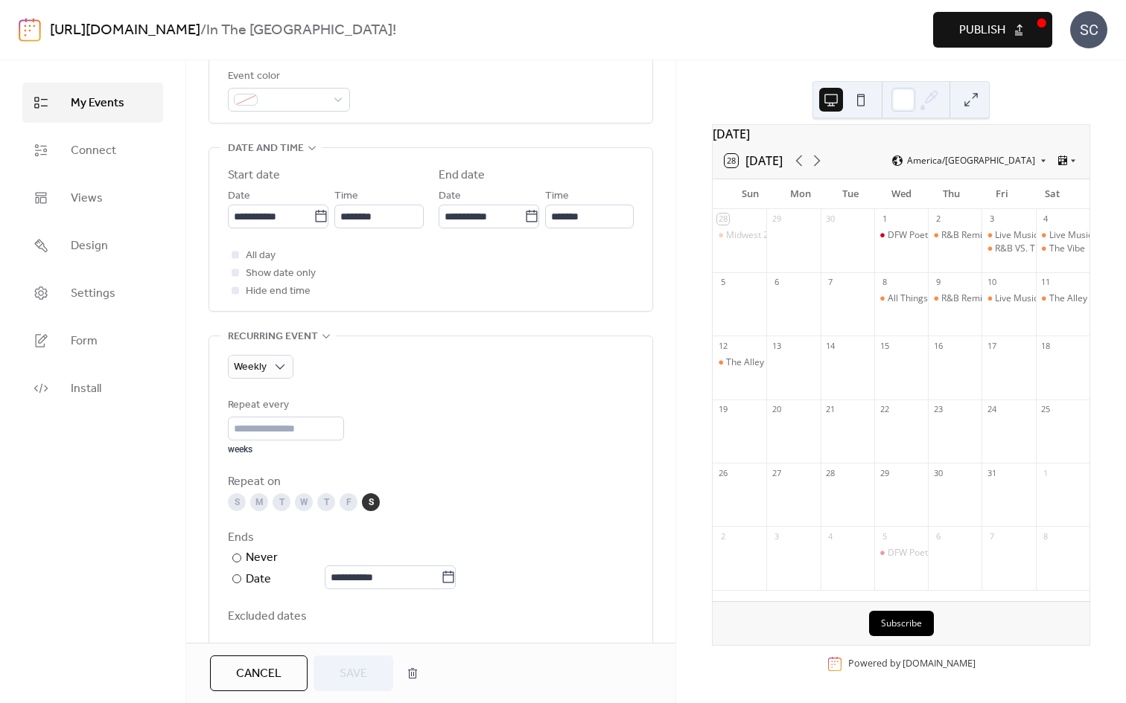
scroll to position [434, 0]
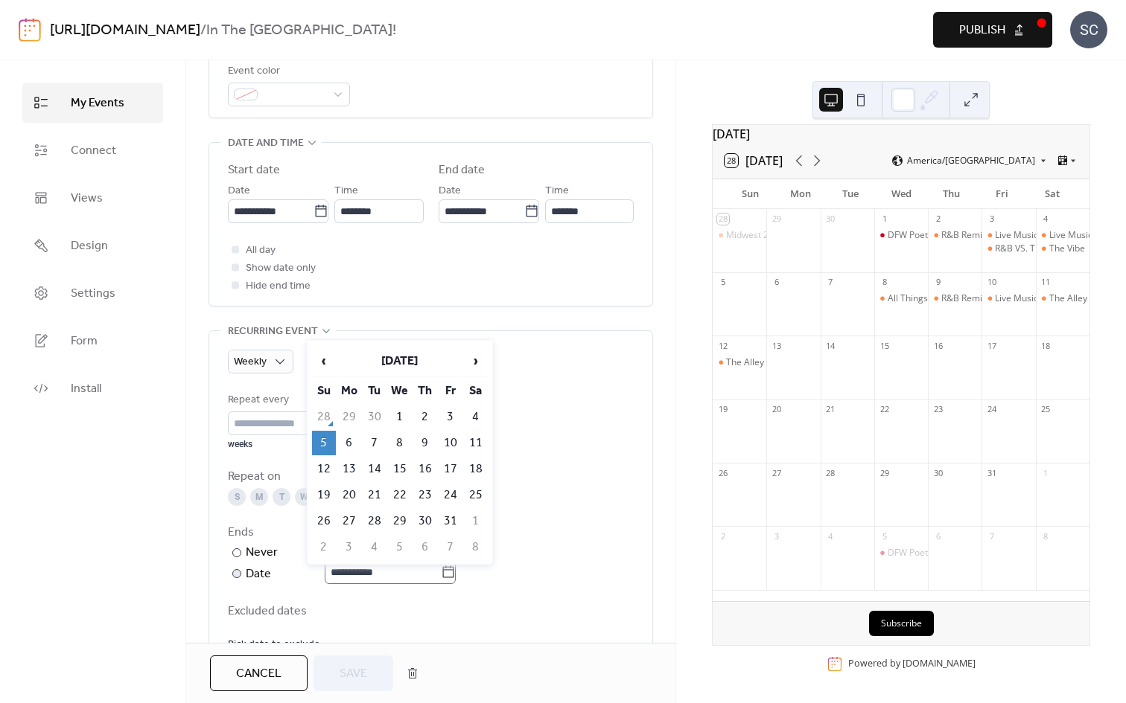
click at [456, 572] on icon at bounding box center [448, 572] width 15 height 15
click at [441, 572] on input "**********" at bounding box center [383, 573] width 116 height 24
click at [329, 467] on td "12" at bounding box center [324, 469] width 24 height 25
type input "**********"
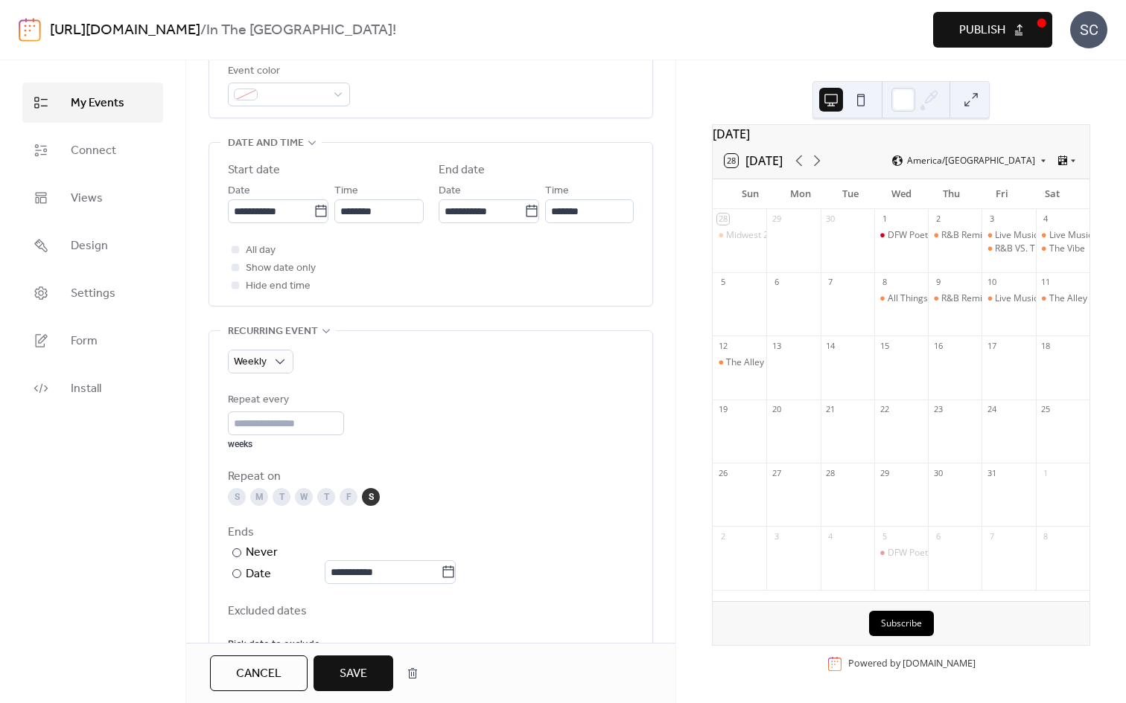
click at [353, 577] on span "Save" at bounding box center [353, 675] width 28 height 18
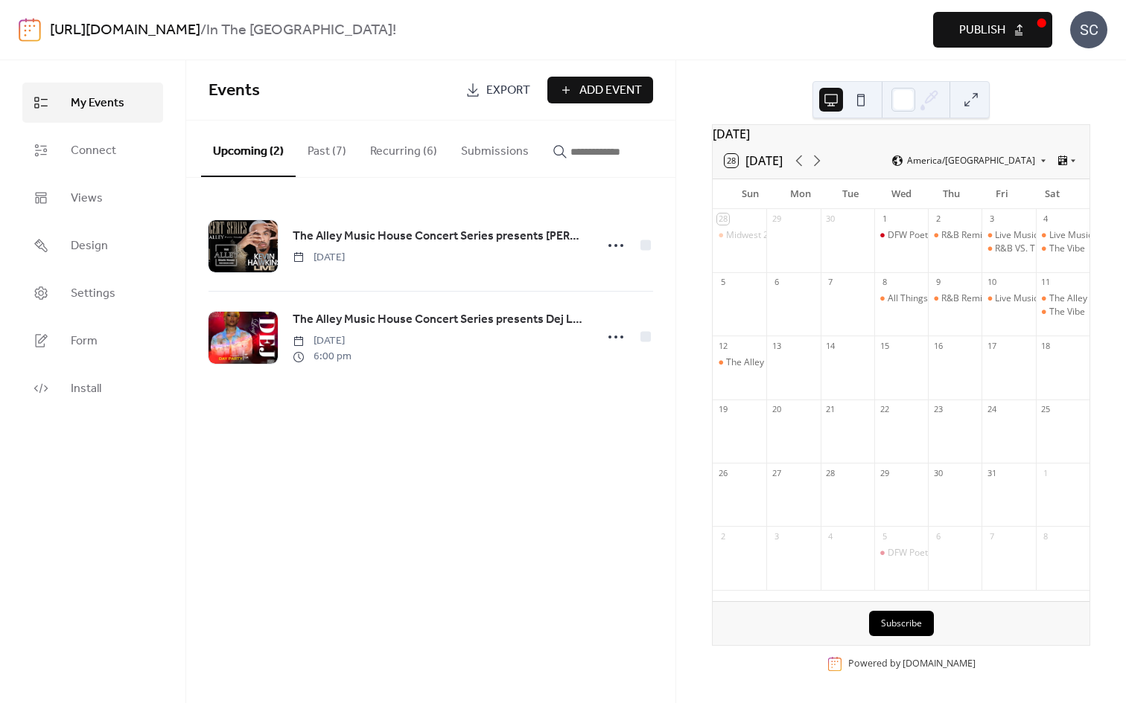
click at [385, 159] on button "Recurring (6)" at bounding box center [403, 148] width 91 height 55
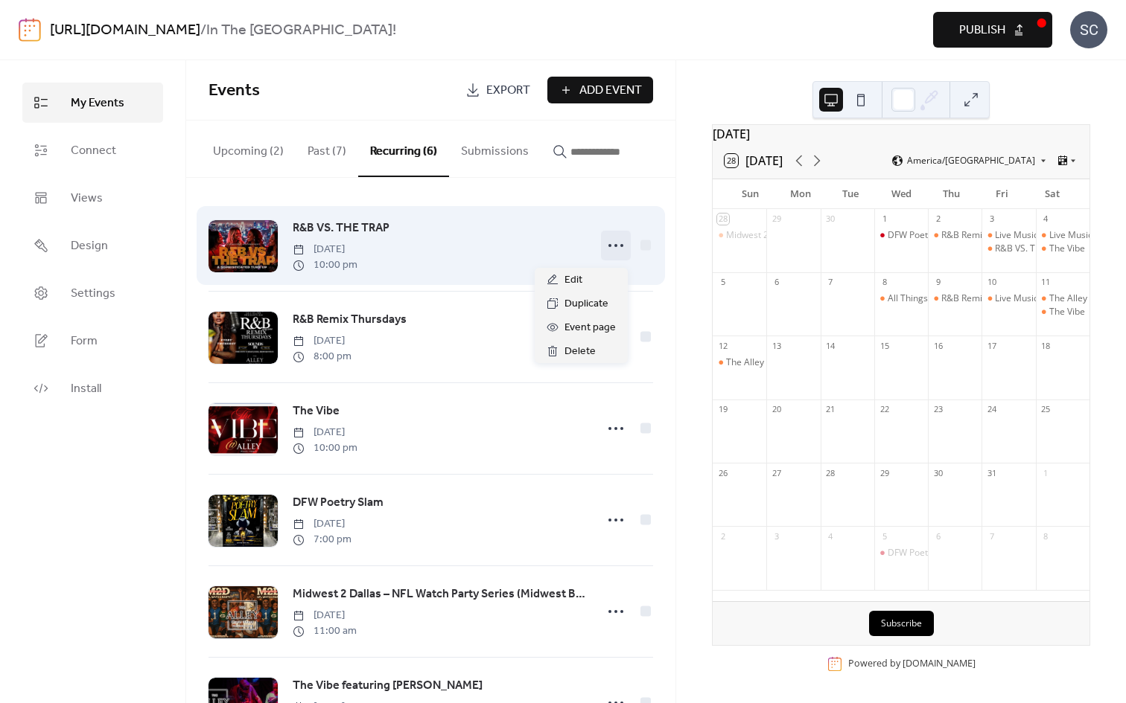
click at [611, 255] on icon at bounding box center [616, 246] width 24 height 24
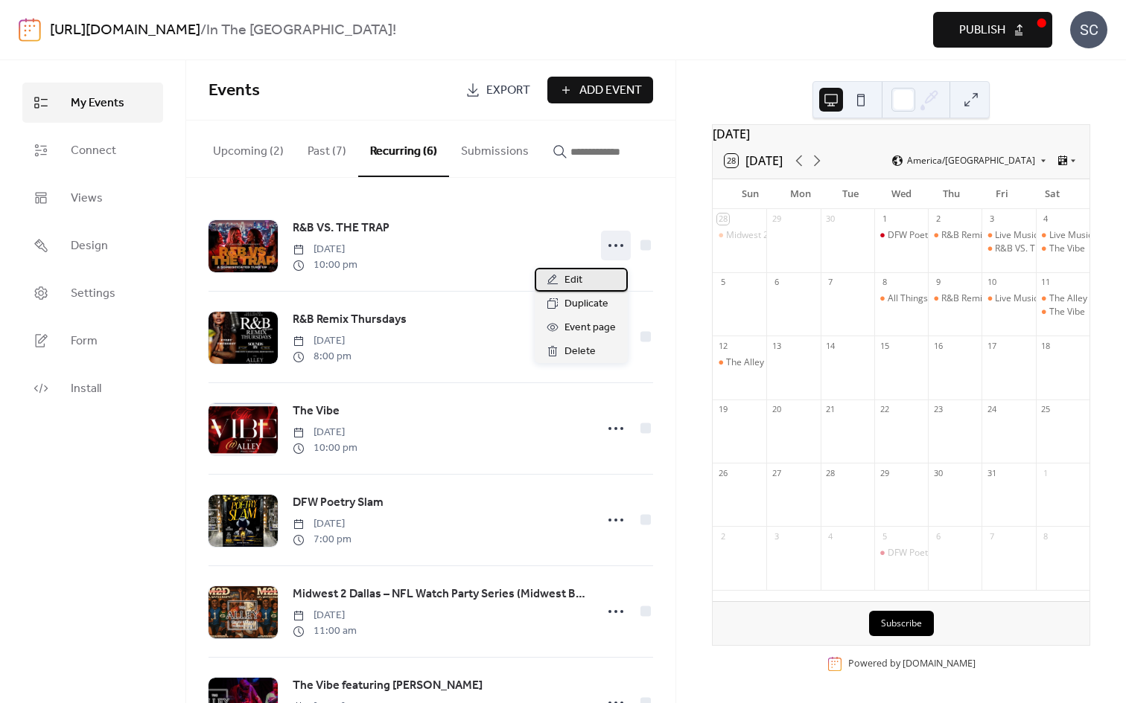
click at [590, 285] on div "Edit" at bounding box center [580, 280] width 93 height 24
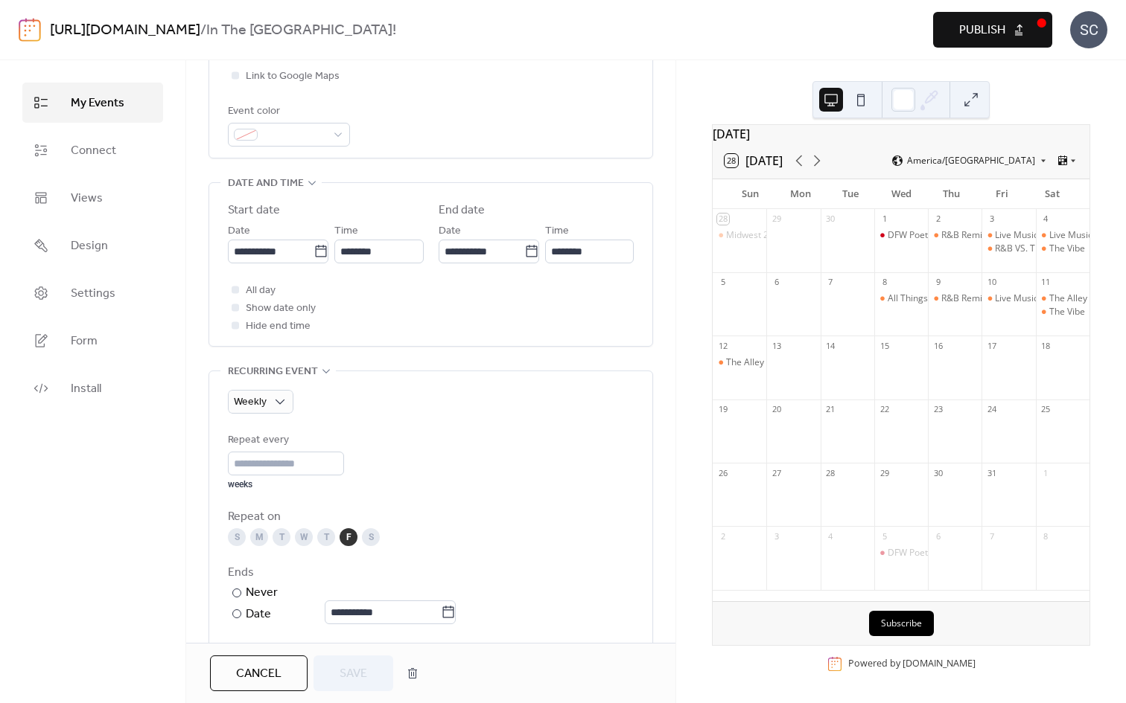
scroll to position [395, 0]
click at [456, 577] on icon at bounding box center [448, 611] width 15 height 15
click at [441, 577] on input "**********" at bounding box center [383, 612] width 116 height 24
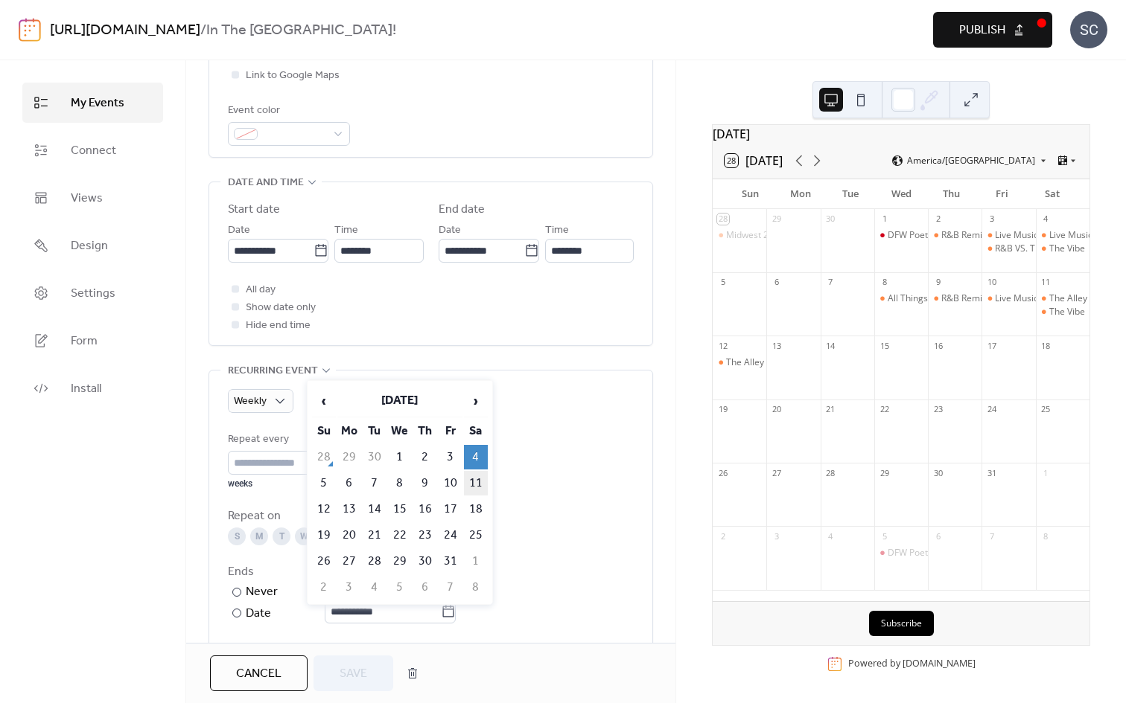
click at [479, 485] on td "11" at bounding box center [476, 483] width 24 height 25
type input "**********"
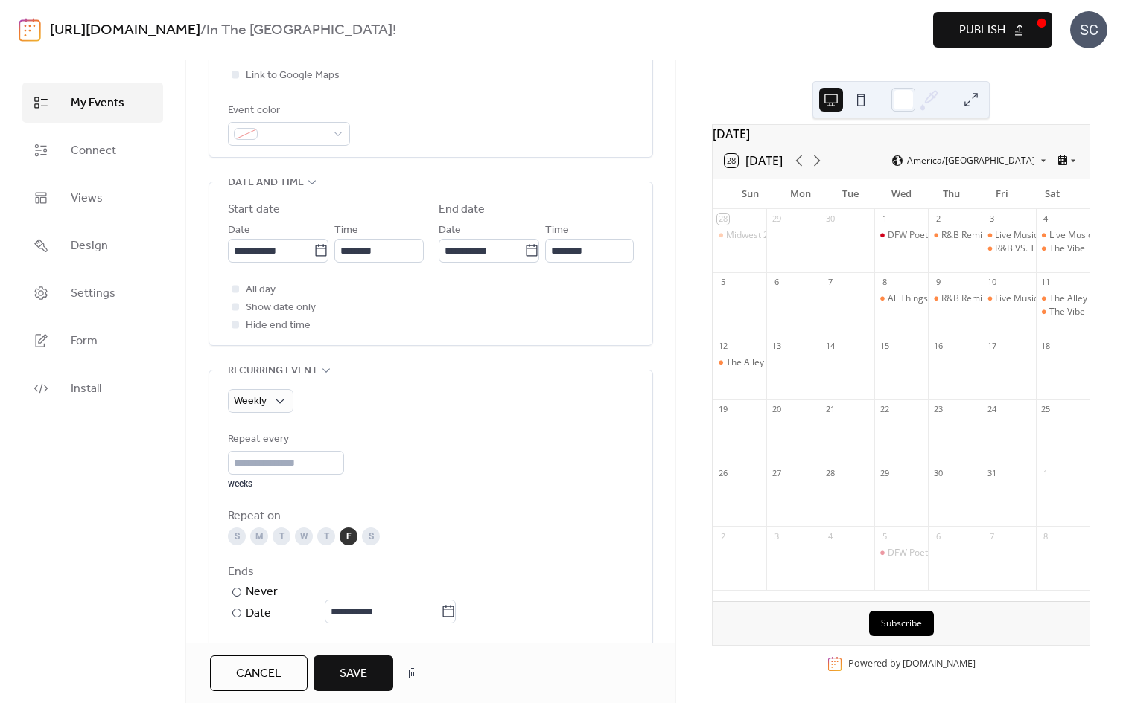
click at [374, 577] on button "Save" at bounding box center [353, 674] width 80 height 36
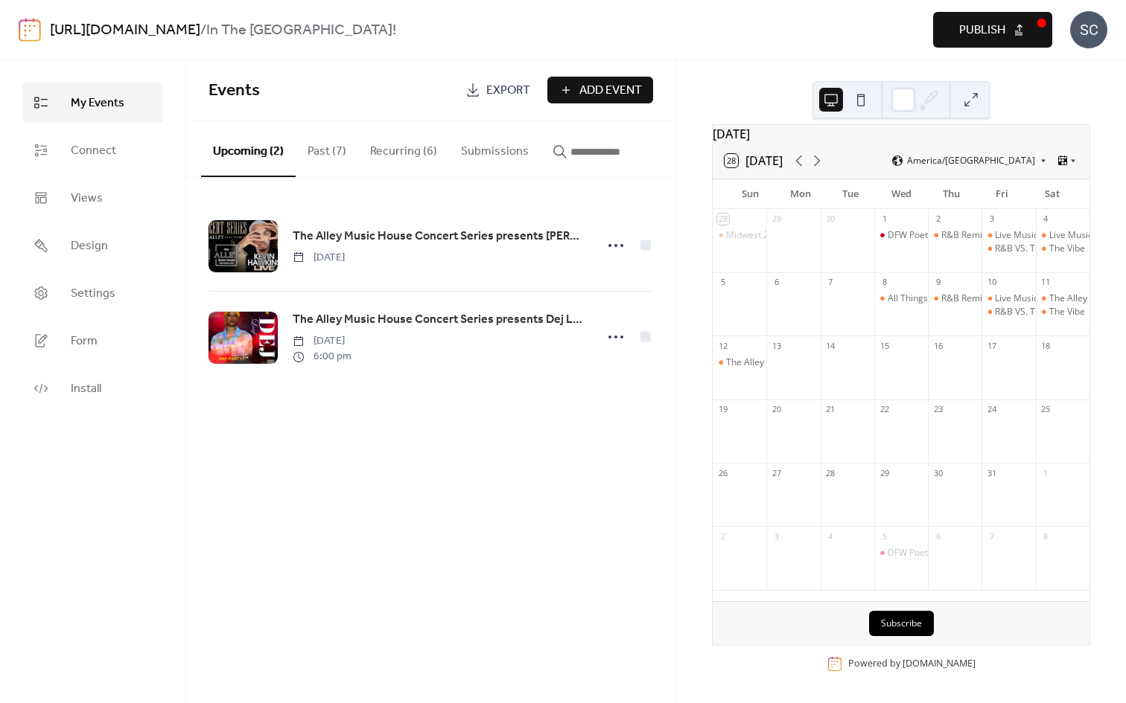
click at [401, 157] on button "Recurring (6)" at bounding box center [403, 148] width 91 height 55
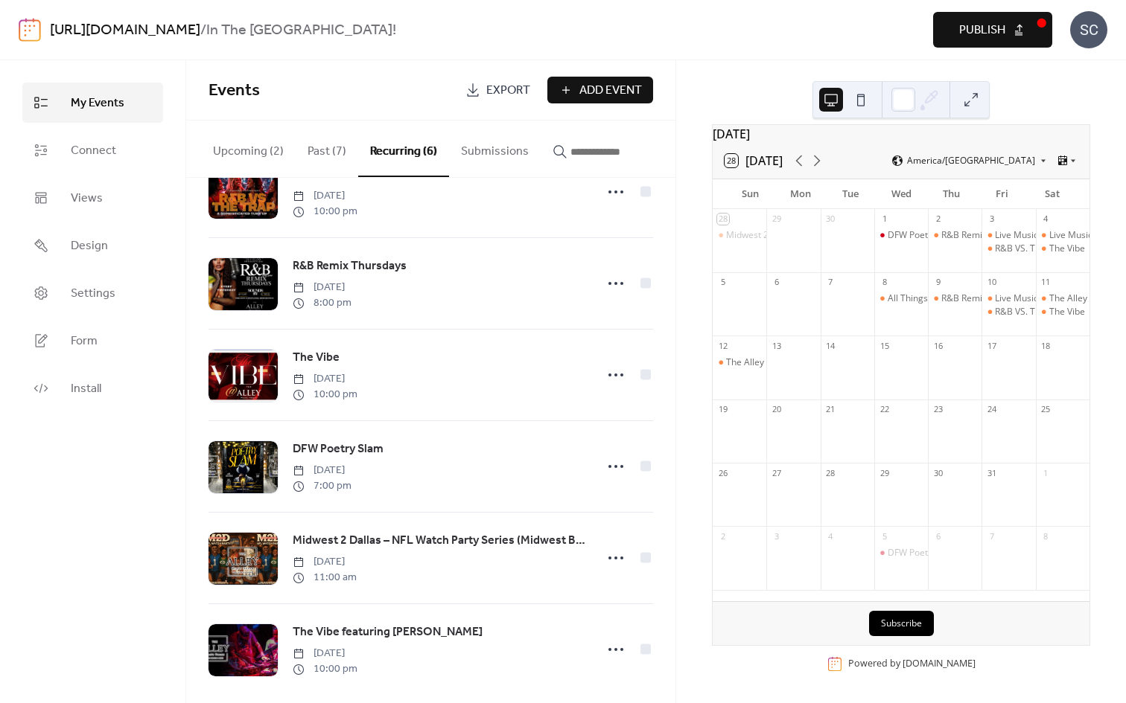
scroll to position [74, 0]
